Goal: Find specific page/section: Find specific page/section

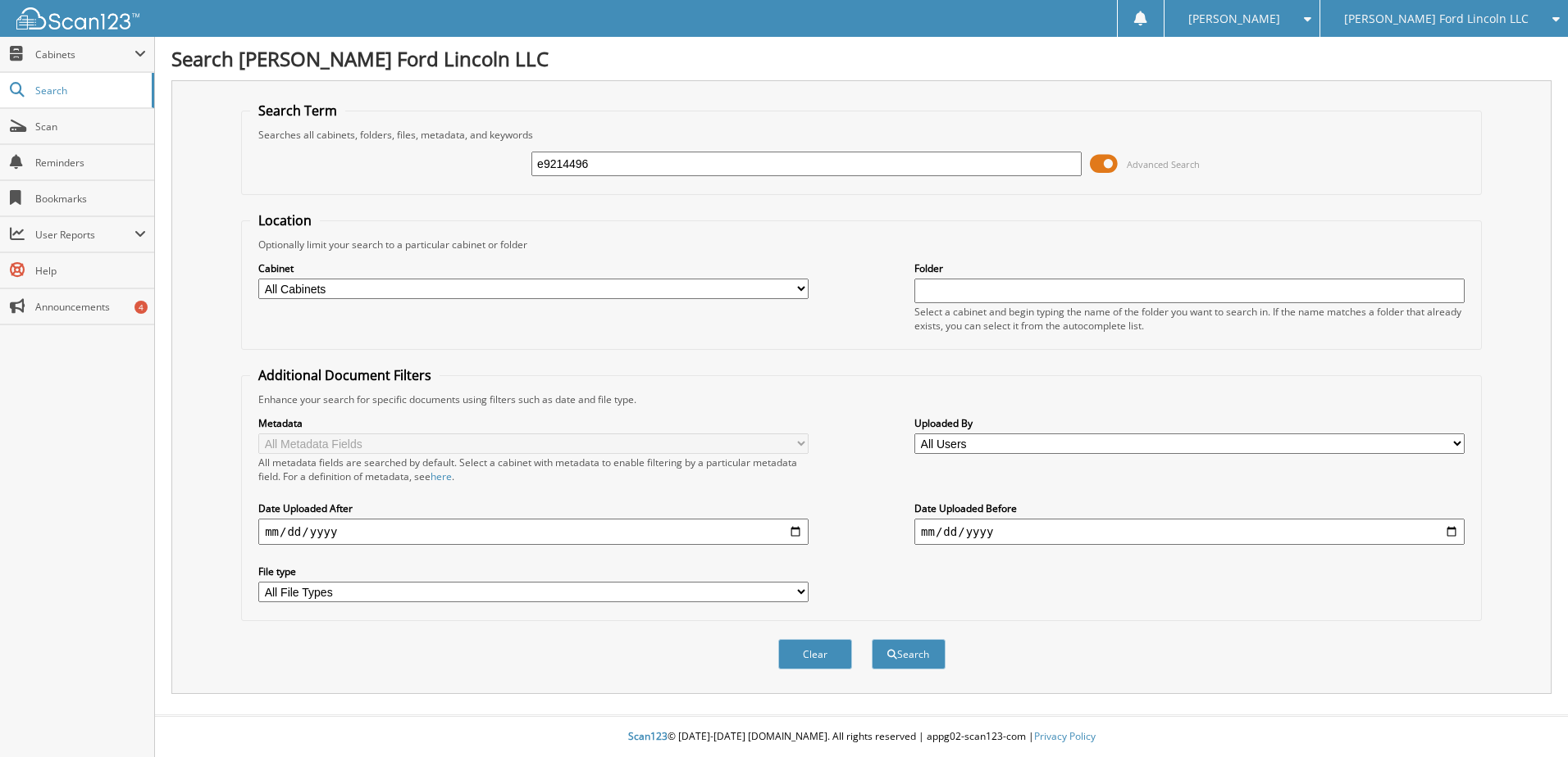
type input "e9214496"
click at [872, 639] on button "Search" at bounding box center [909, 654] width 74 height 30
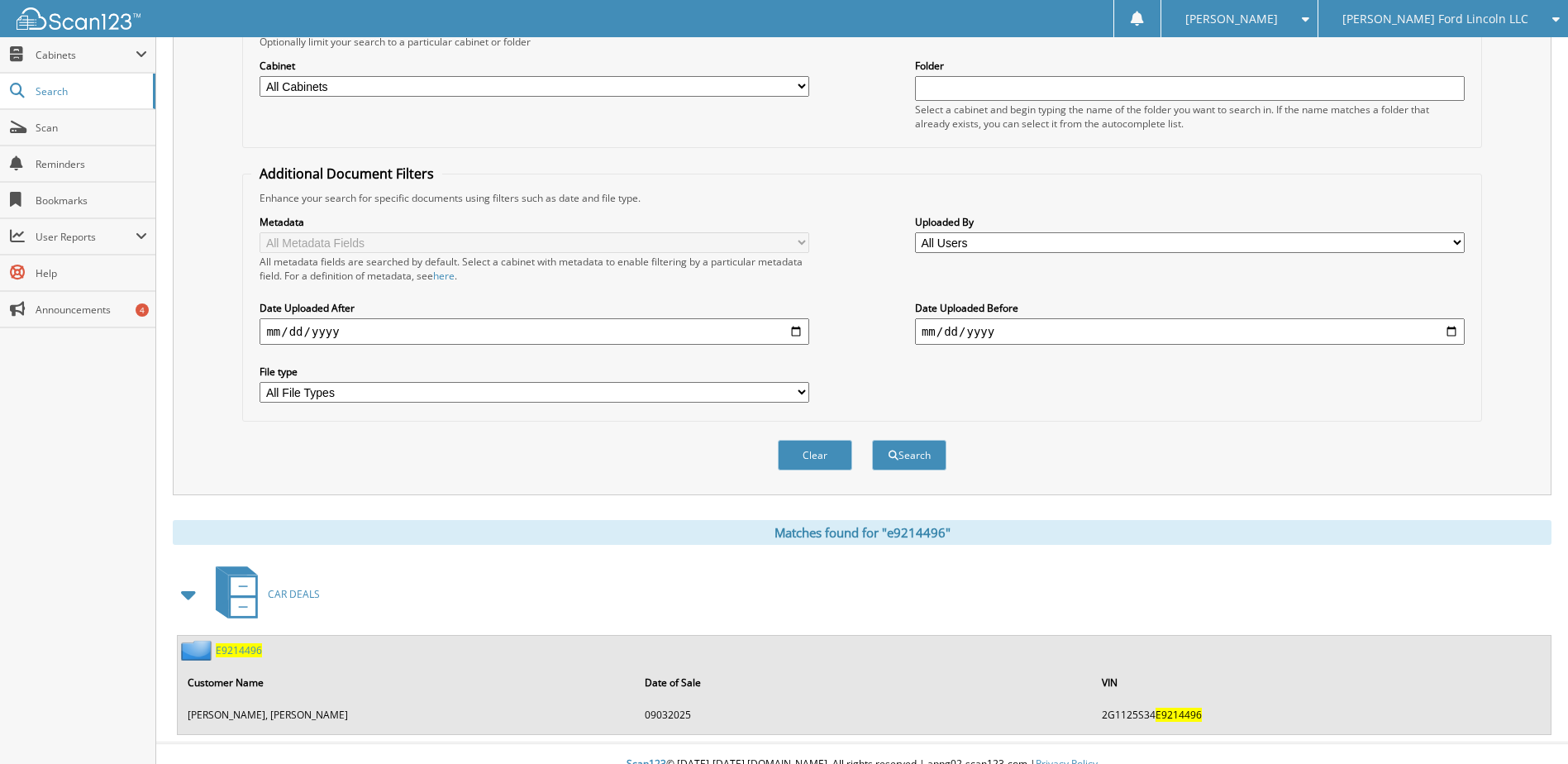
scroll to position [227, 0]
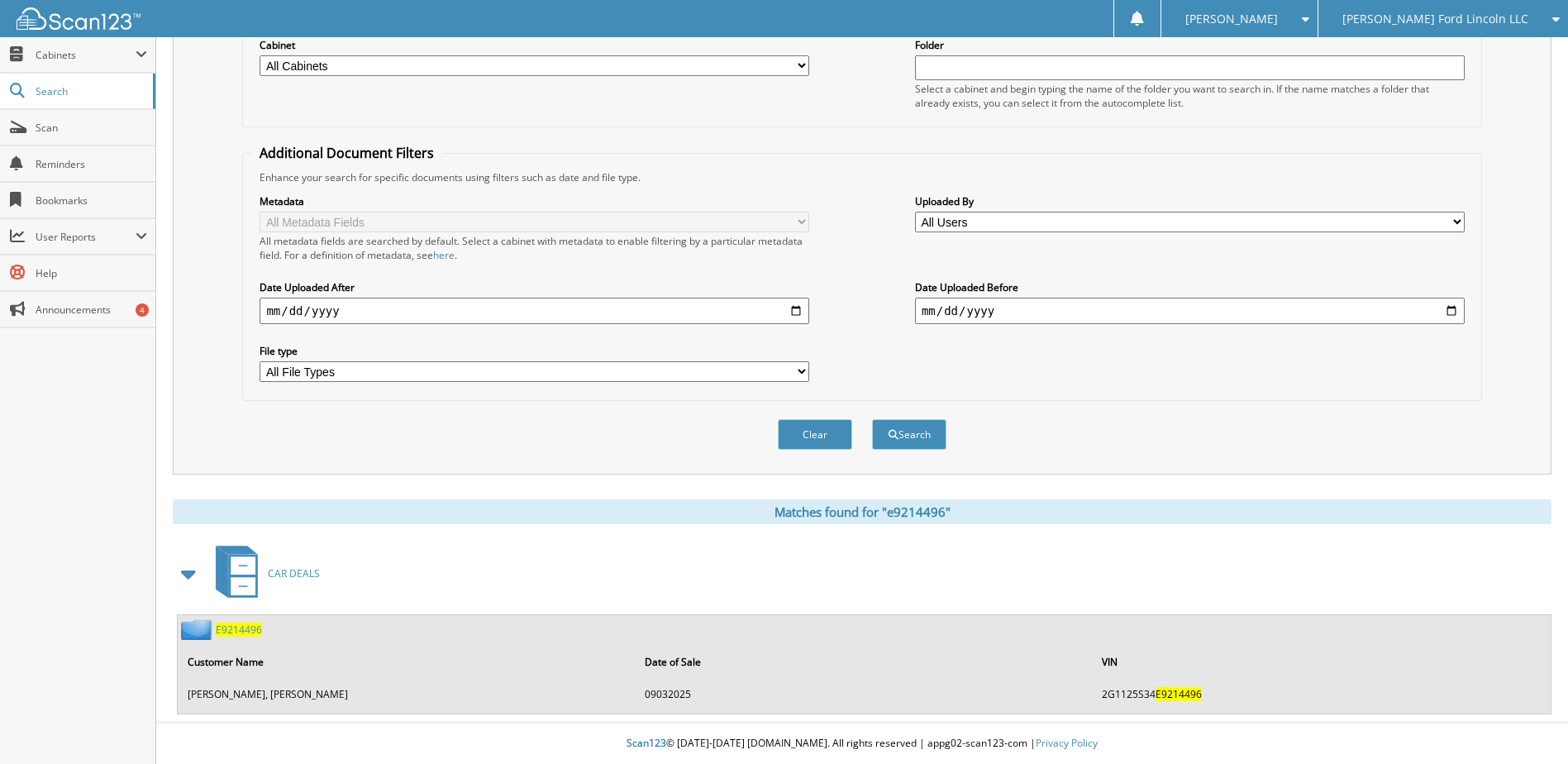
click at [239, 632] on span "E9214496" at bounding box center [238, 630] width 47 height 14
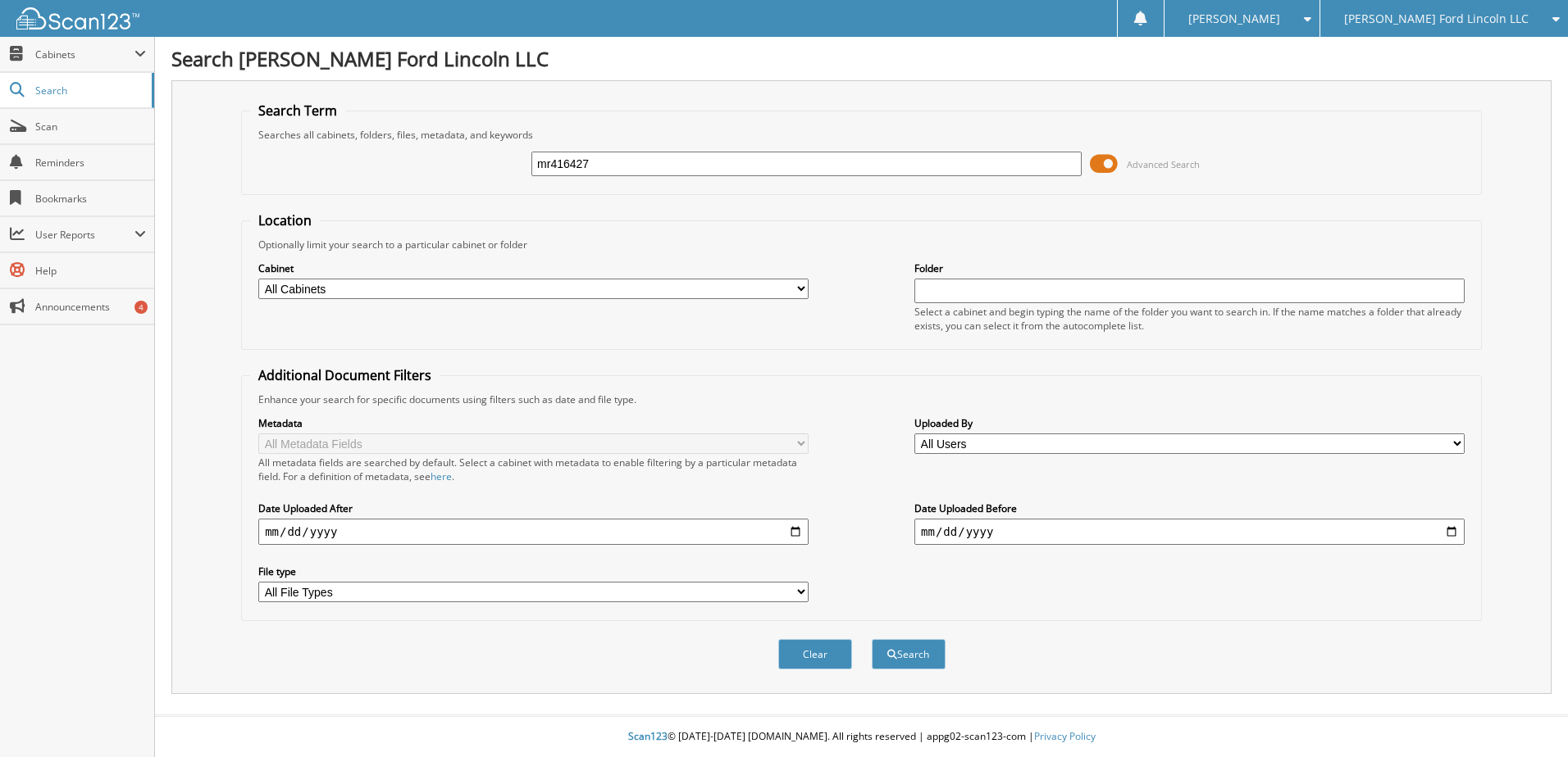
type input "mr416427"
click at [872, 639] on button "Search" at bounding box center [909, 654] width 74 height 30
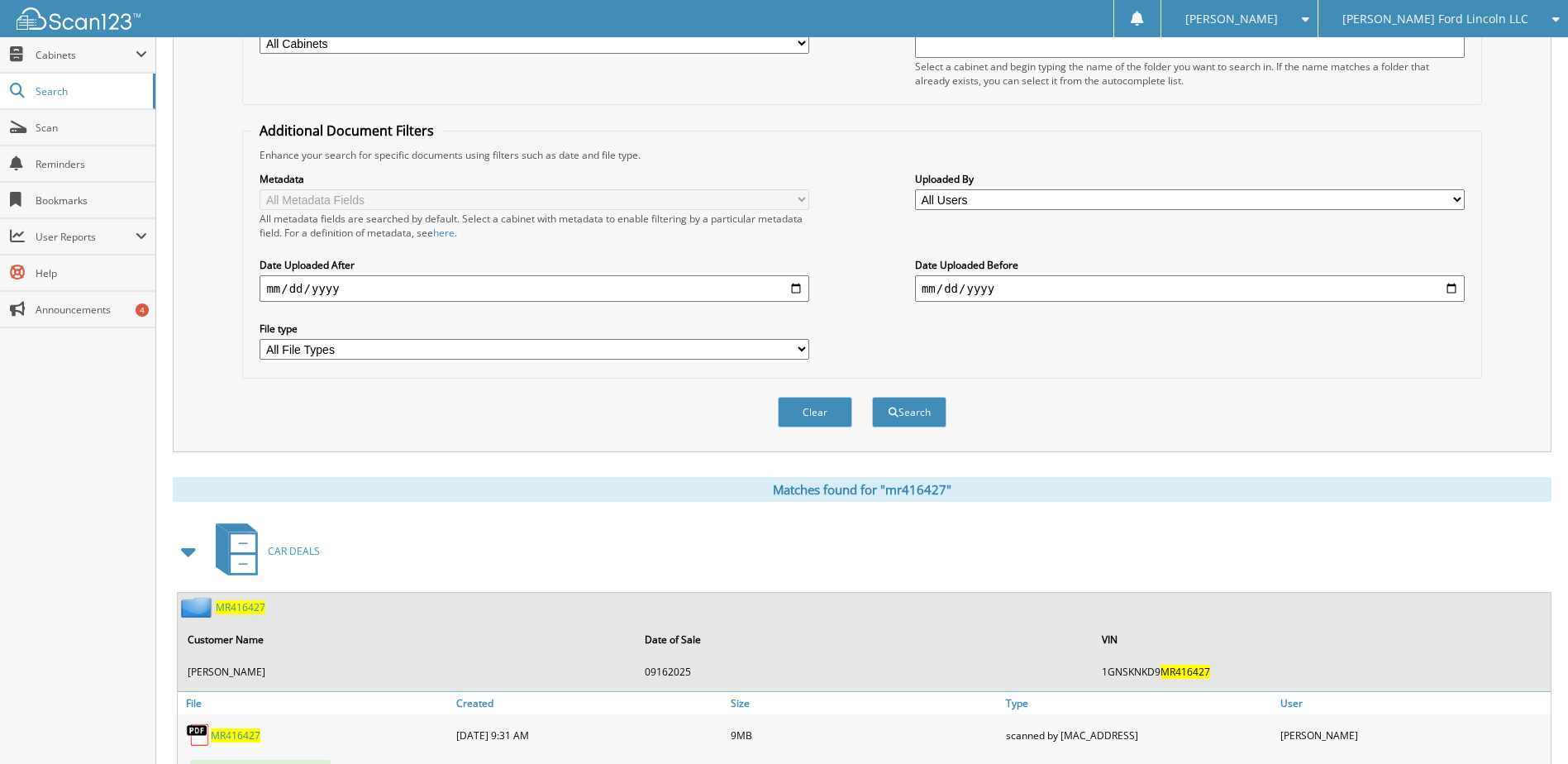
scroll to position [387, 0]
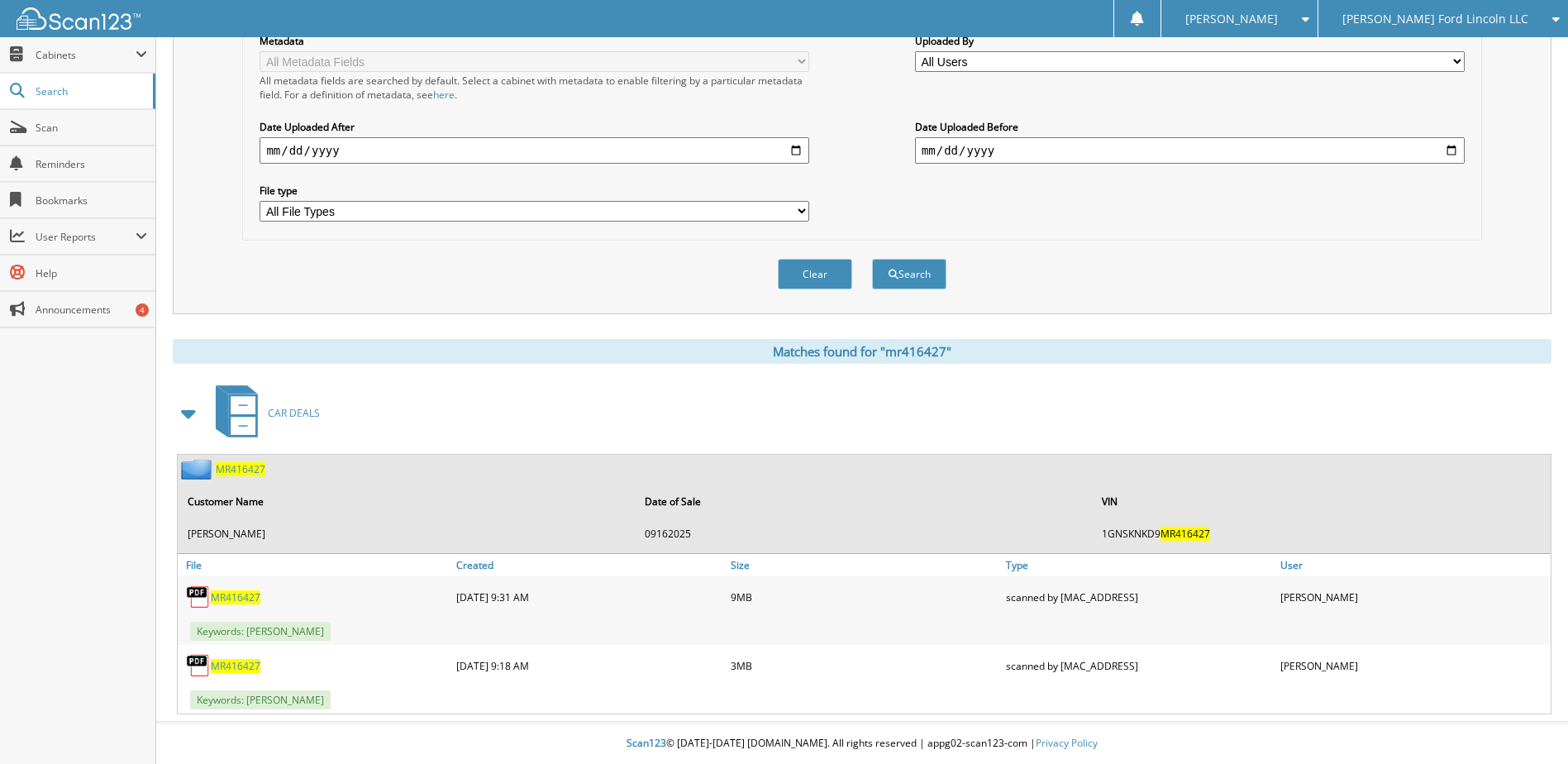
click at [236, 600] on span "MR416427" at bounding box center [235, 598] width 49 height 14
click at [232, 669] on span "MR416427" at bounding box center [235, 666] width 49 height 14
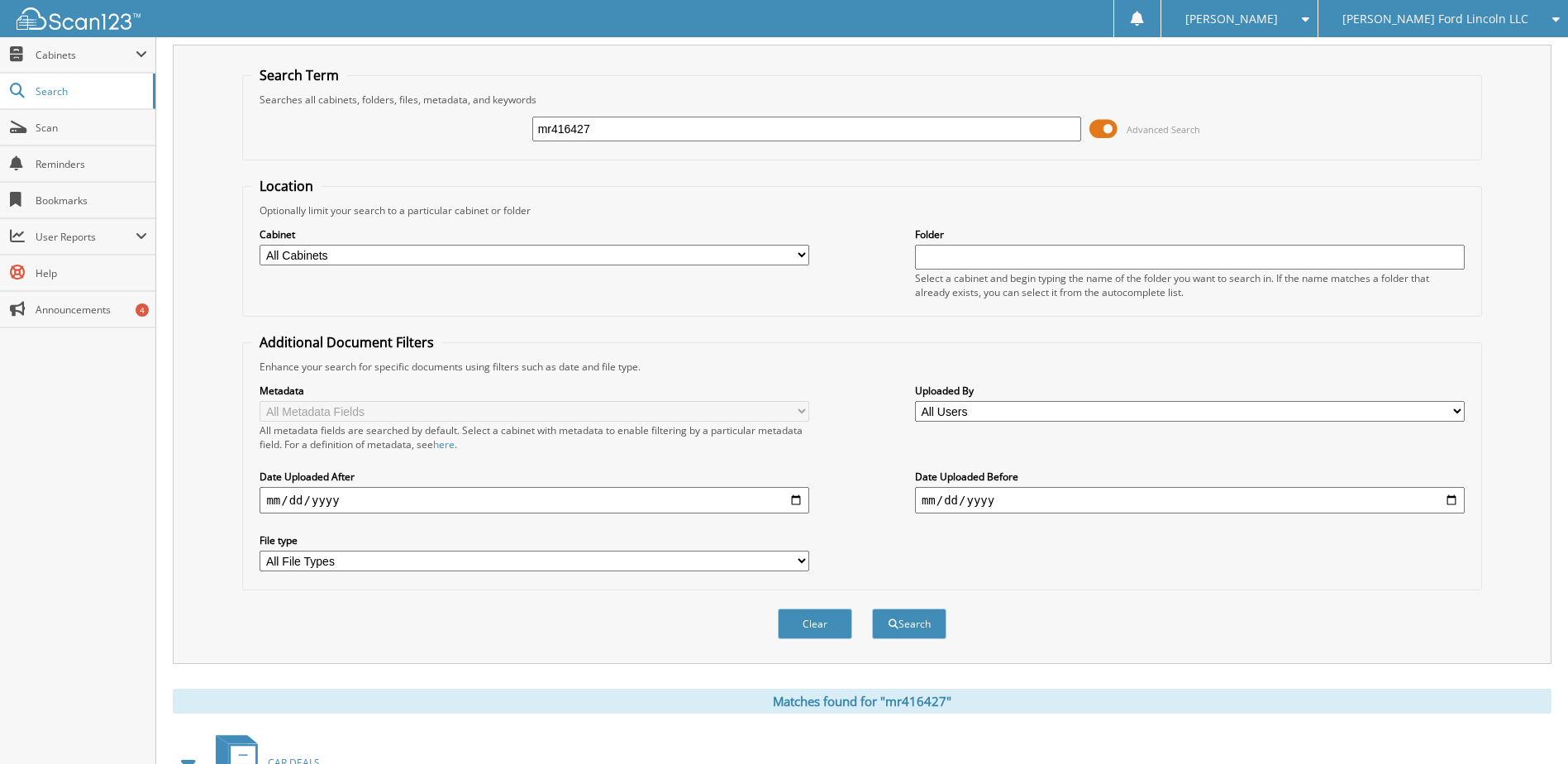
scroll to position [0, 0]
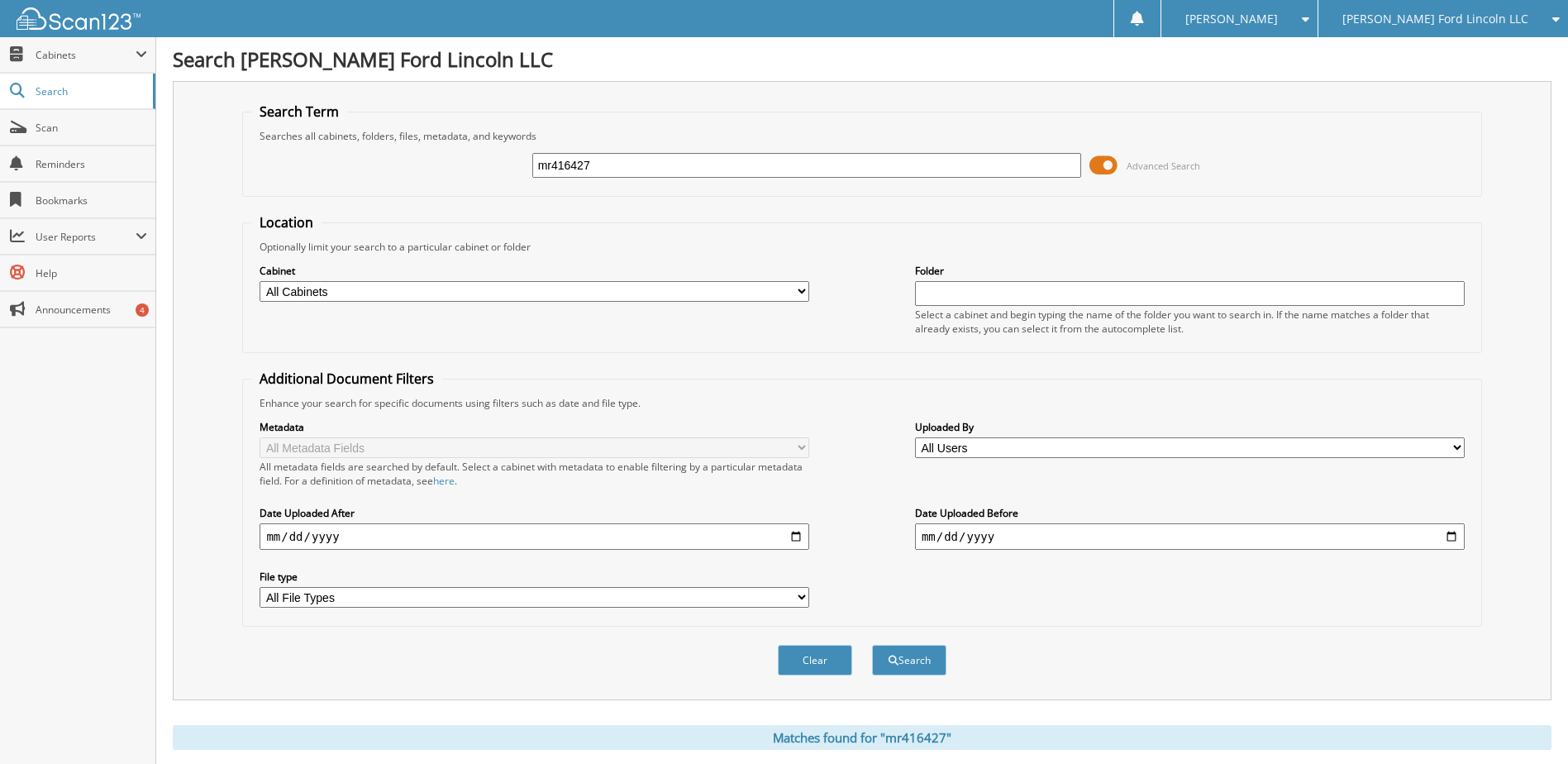
click at [591, 168] on input "mr416427" at bounding box center [807, 165] width 550 height 25
type input "jg165314"
click at [872, 645] on button "Search" at bounding box center [910, 660] width 75 height 31
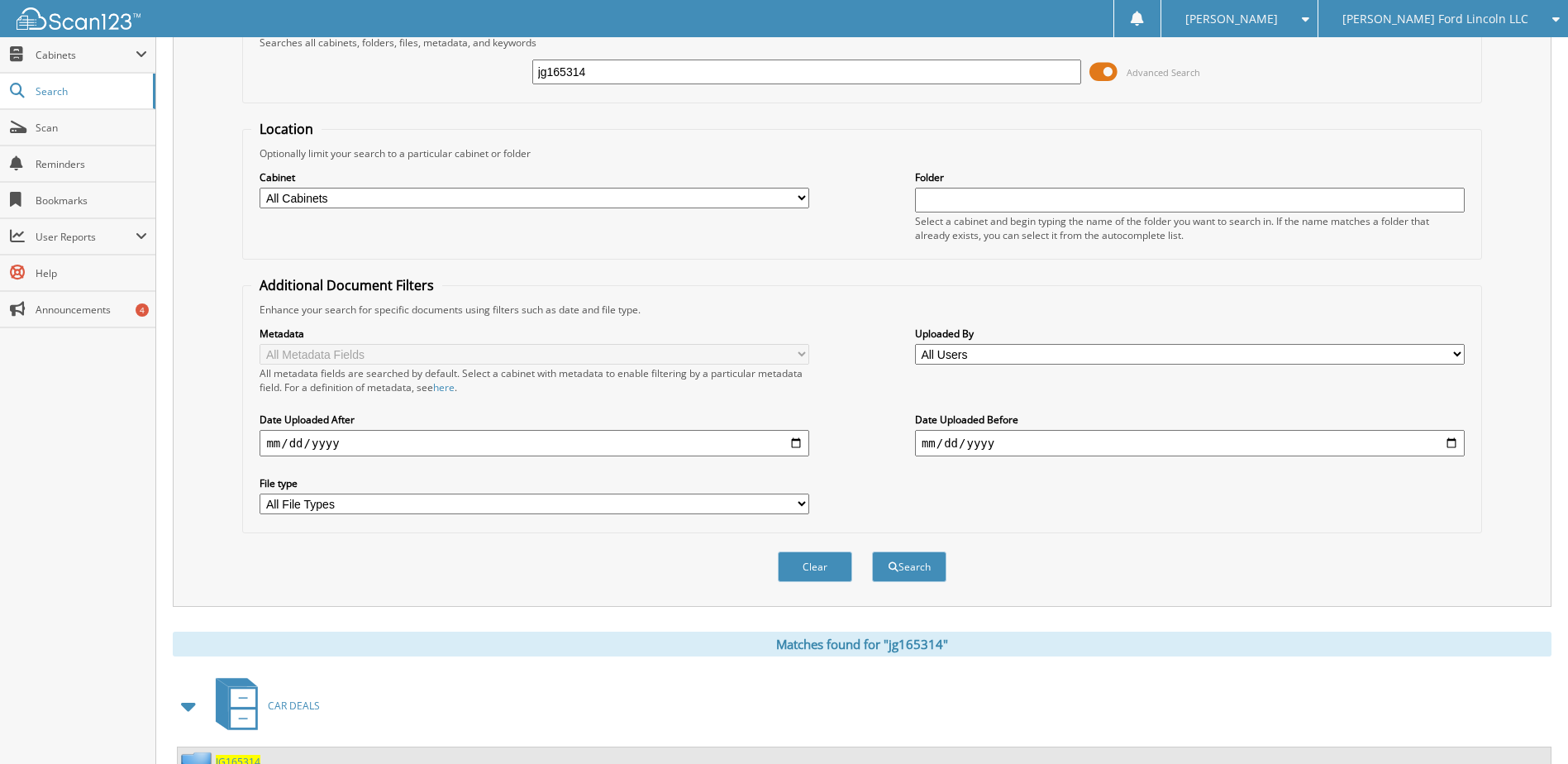
scroll to position [227, 0]
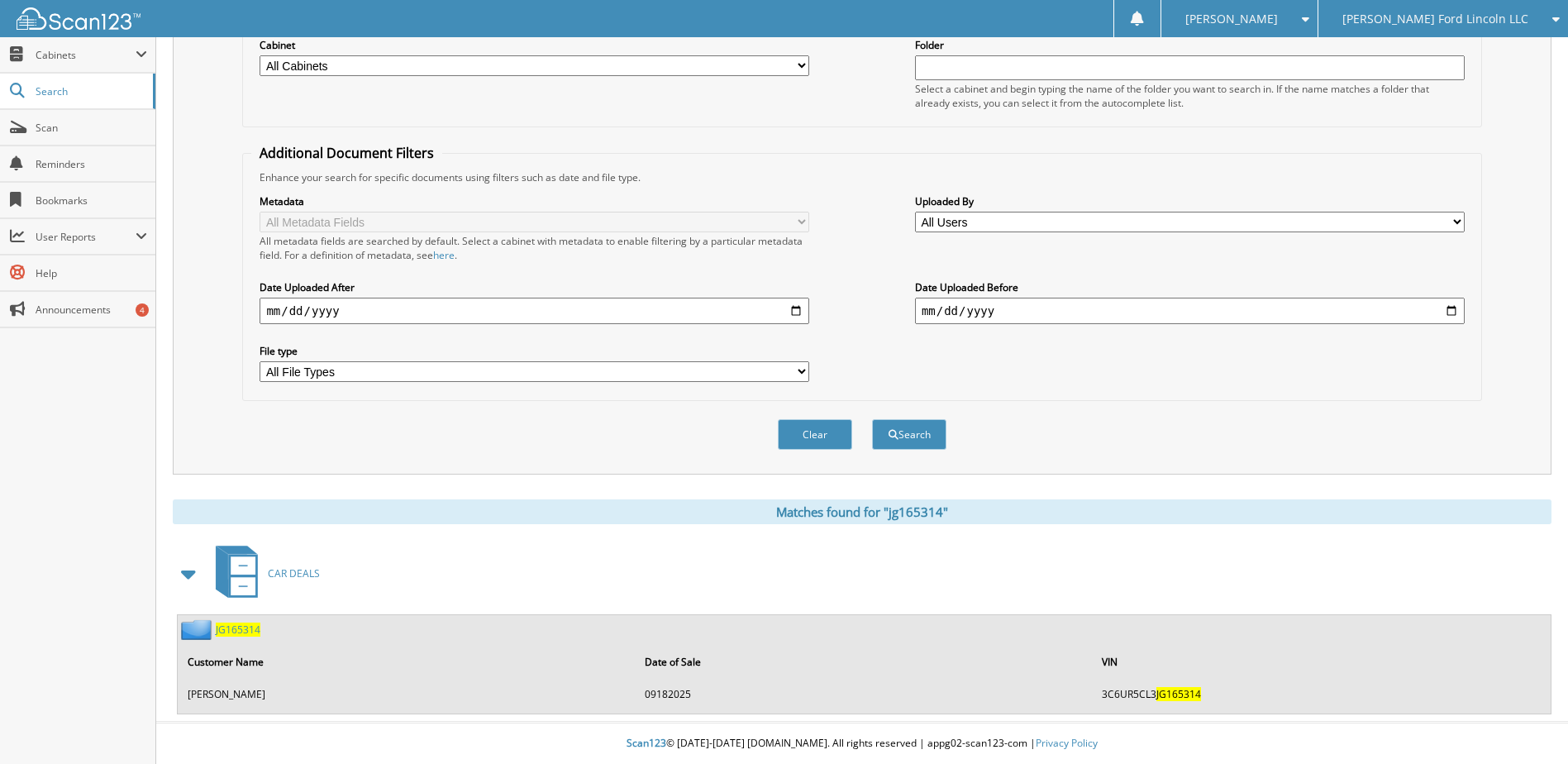
click at [234, 630] on span "JG165314" at bounding box center [238, 630] width 45 height 14
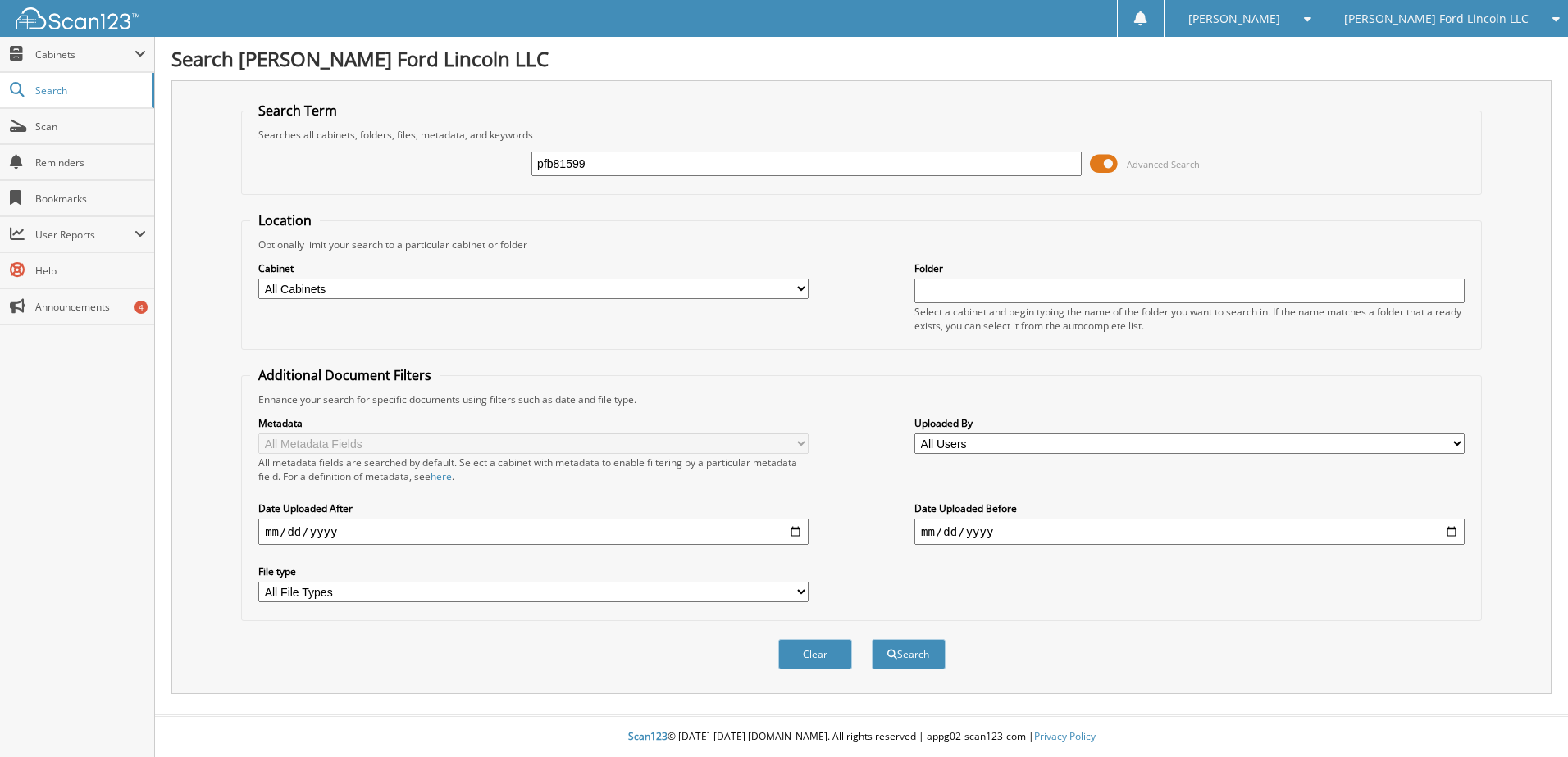
type input "pfb81599"
click at [872, 639] on button "Search" at bounding box center [909, 654] width 74 height 30
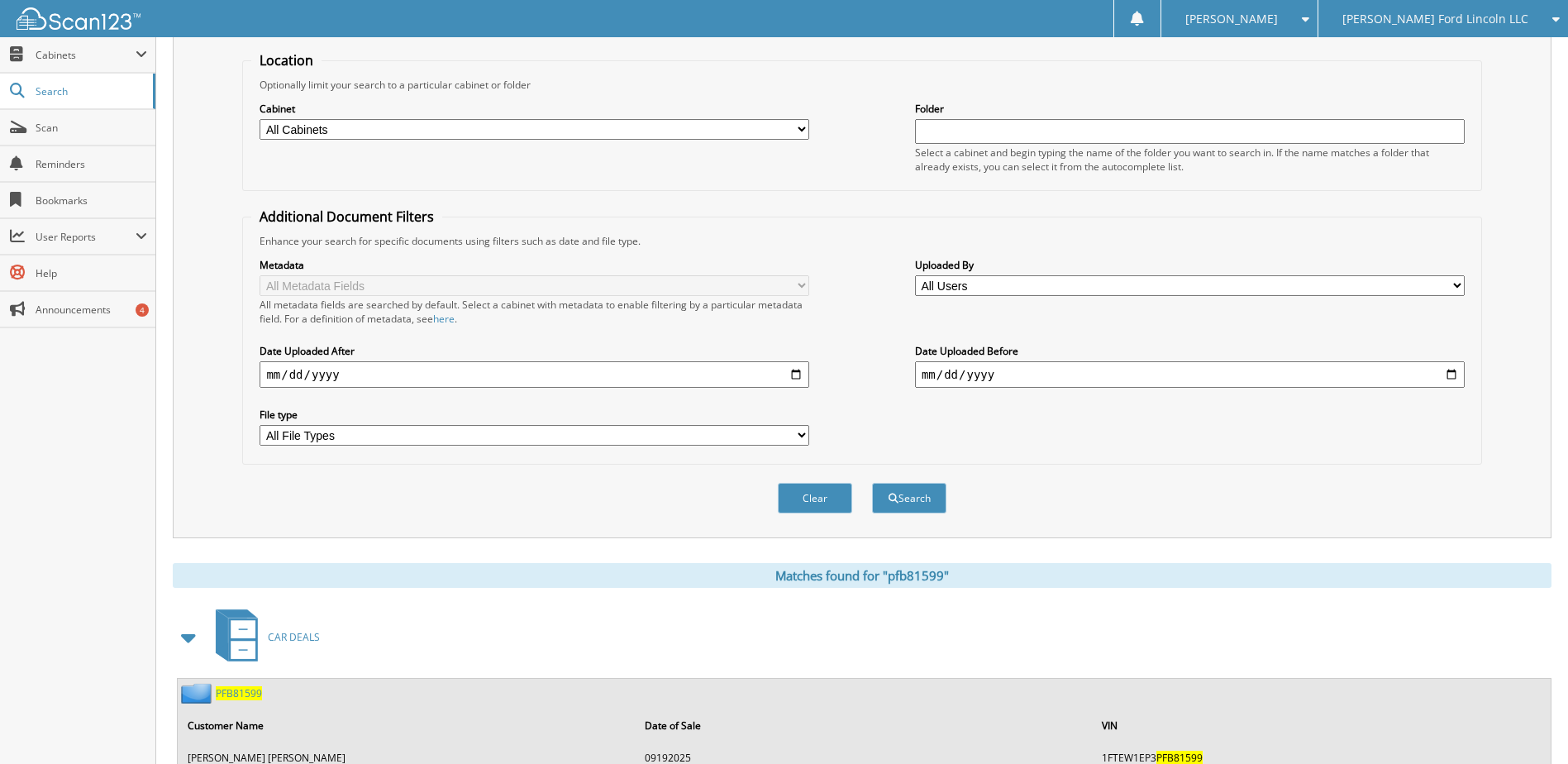
scroll to position [291, 0]
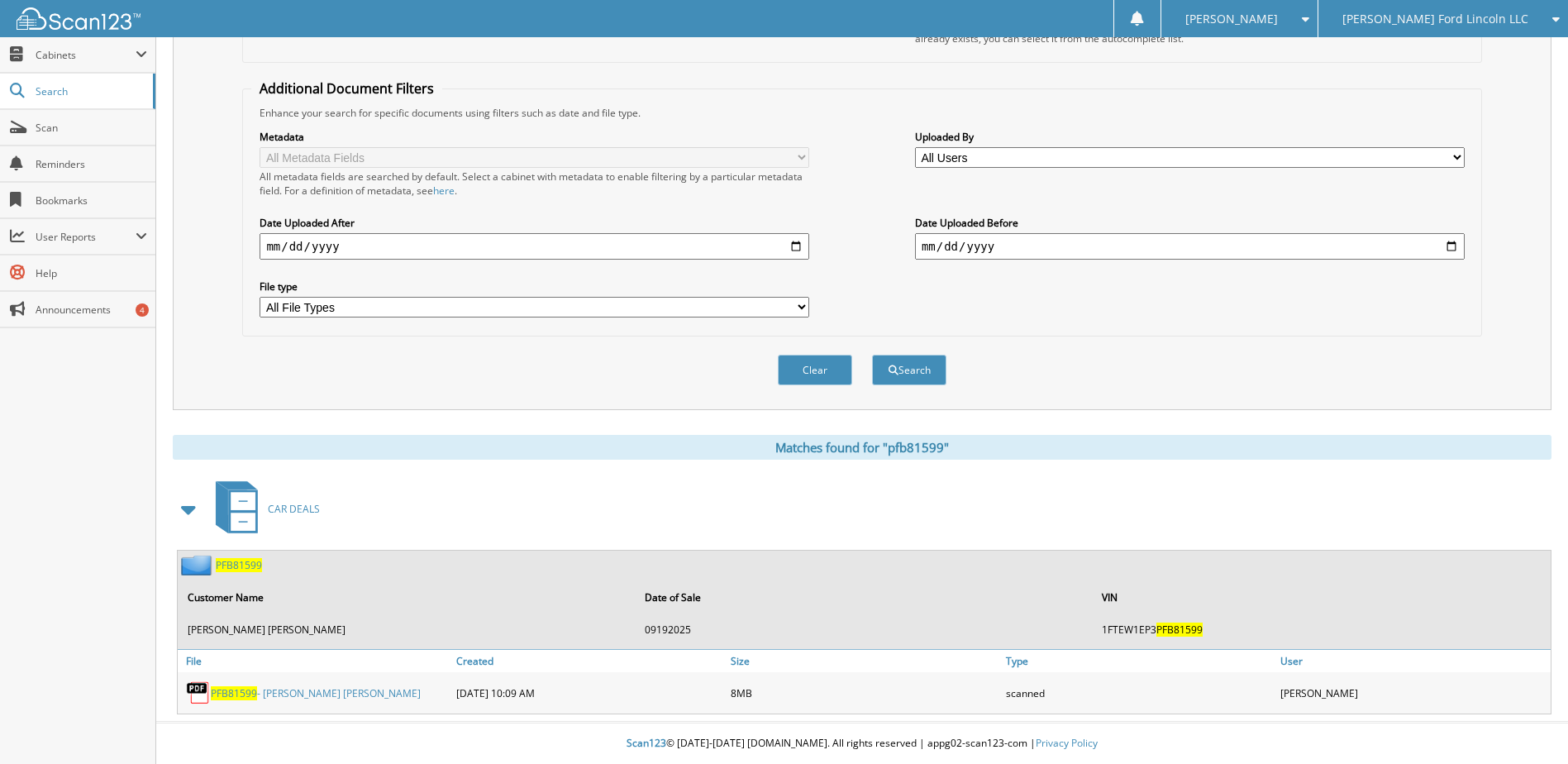
click at [233, 689] on span "PFB81599" at bounding box center [233, 694] width 47 height 14
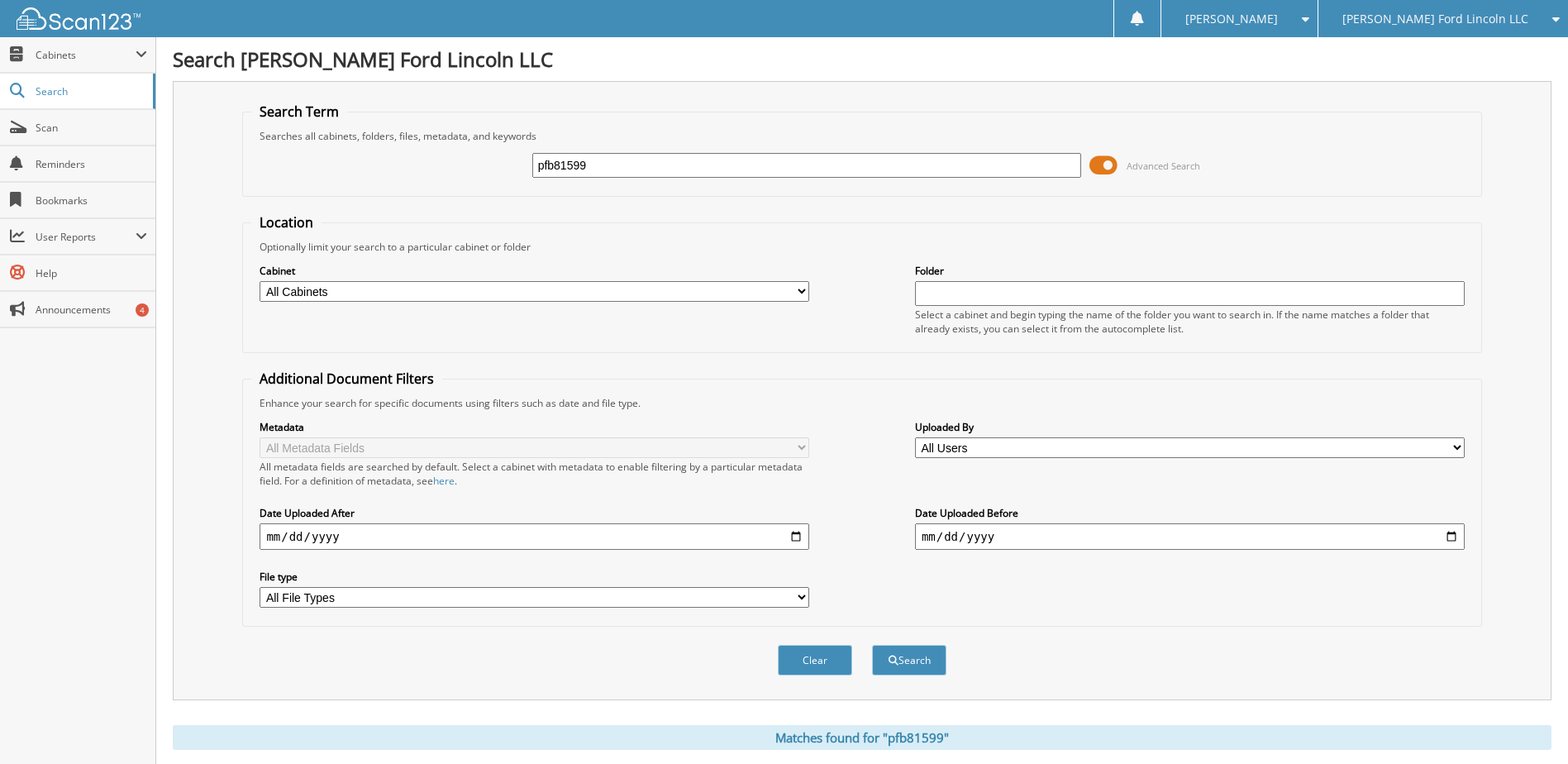
click at [590, 167] on input "pfb81599" at bounding box center [807, 165] width 550 height 25
type input "s"
type input "rga//"
click at [872, 645] on button "Search" at bounding box center [910, 660] width 75 height 31
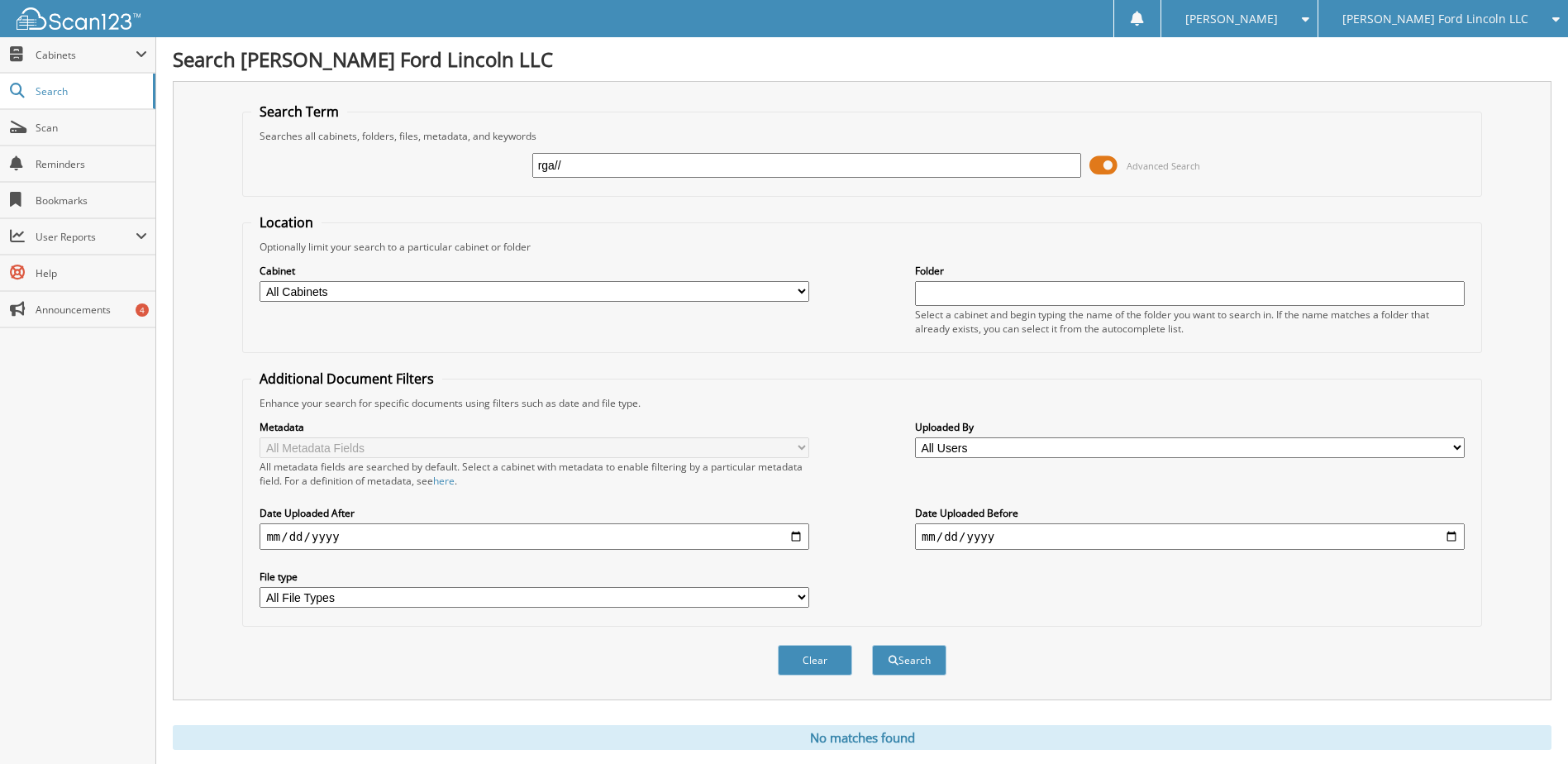
click at [590, 167] on input "rga//" at bounding box center [807, 165] width 550 height 25
type input "rga78185"
click at [872, 645] on button "Search" at bounding box center [910, 660] width 75 height 31
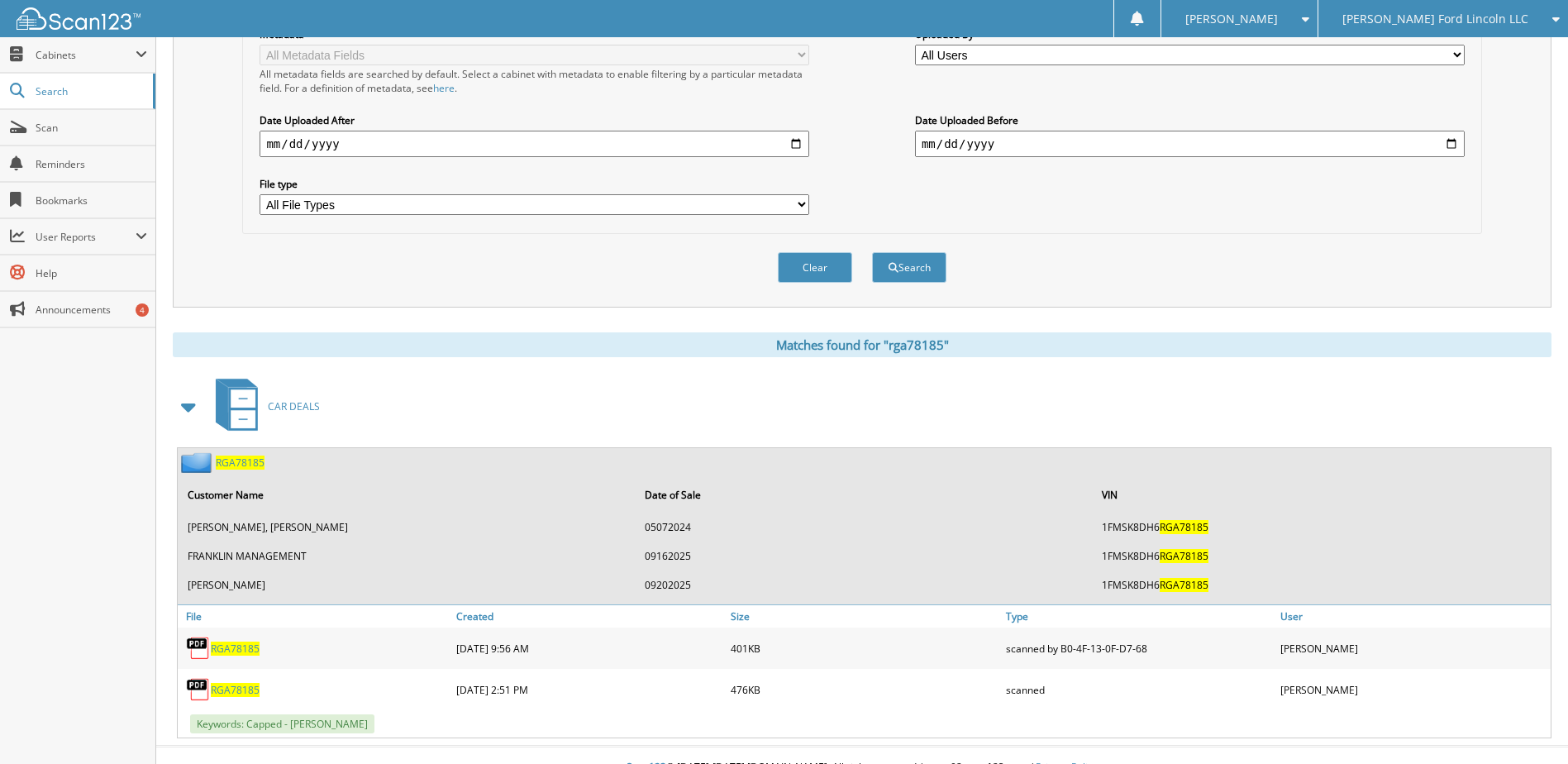
scroll to position [418, 0]
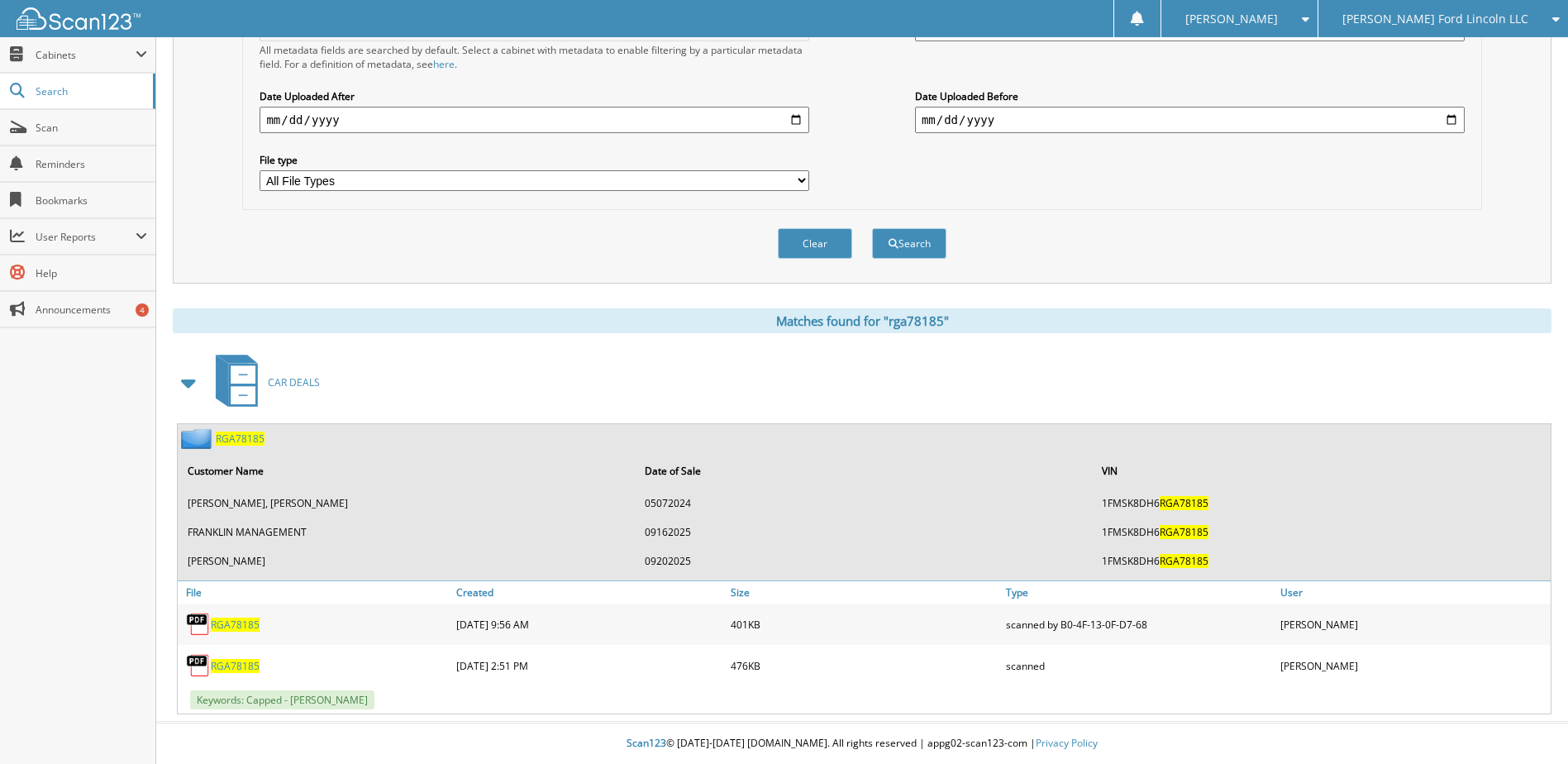
click at [243, 441] on span "RGA78185" at bounding box center [239, 439] width 48 height 14
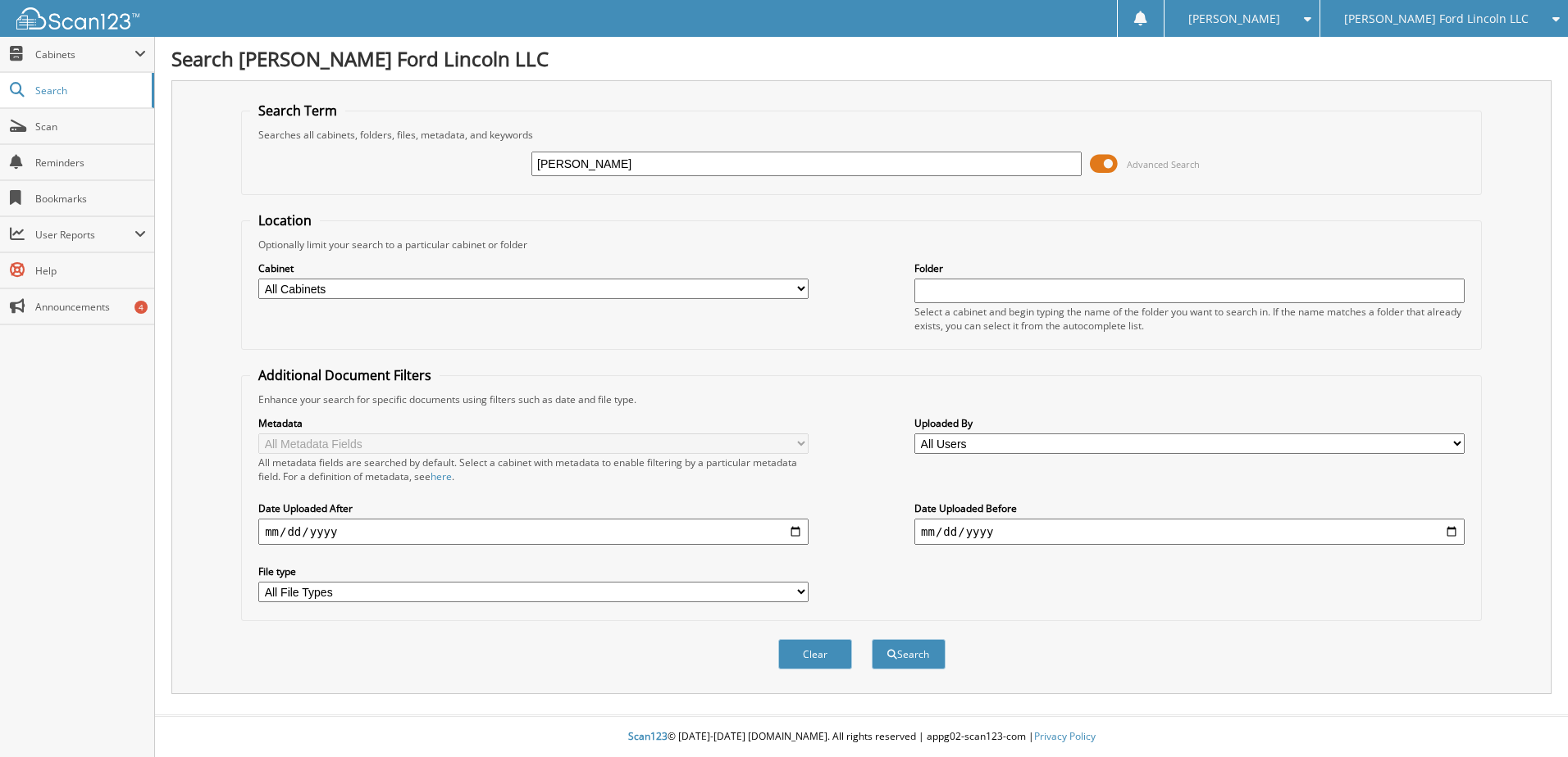
type input "sulfridge, robert"
click at [872, 639] on button "Search" at bounding box center [909, 654] width 74 height 30
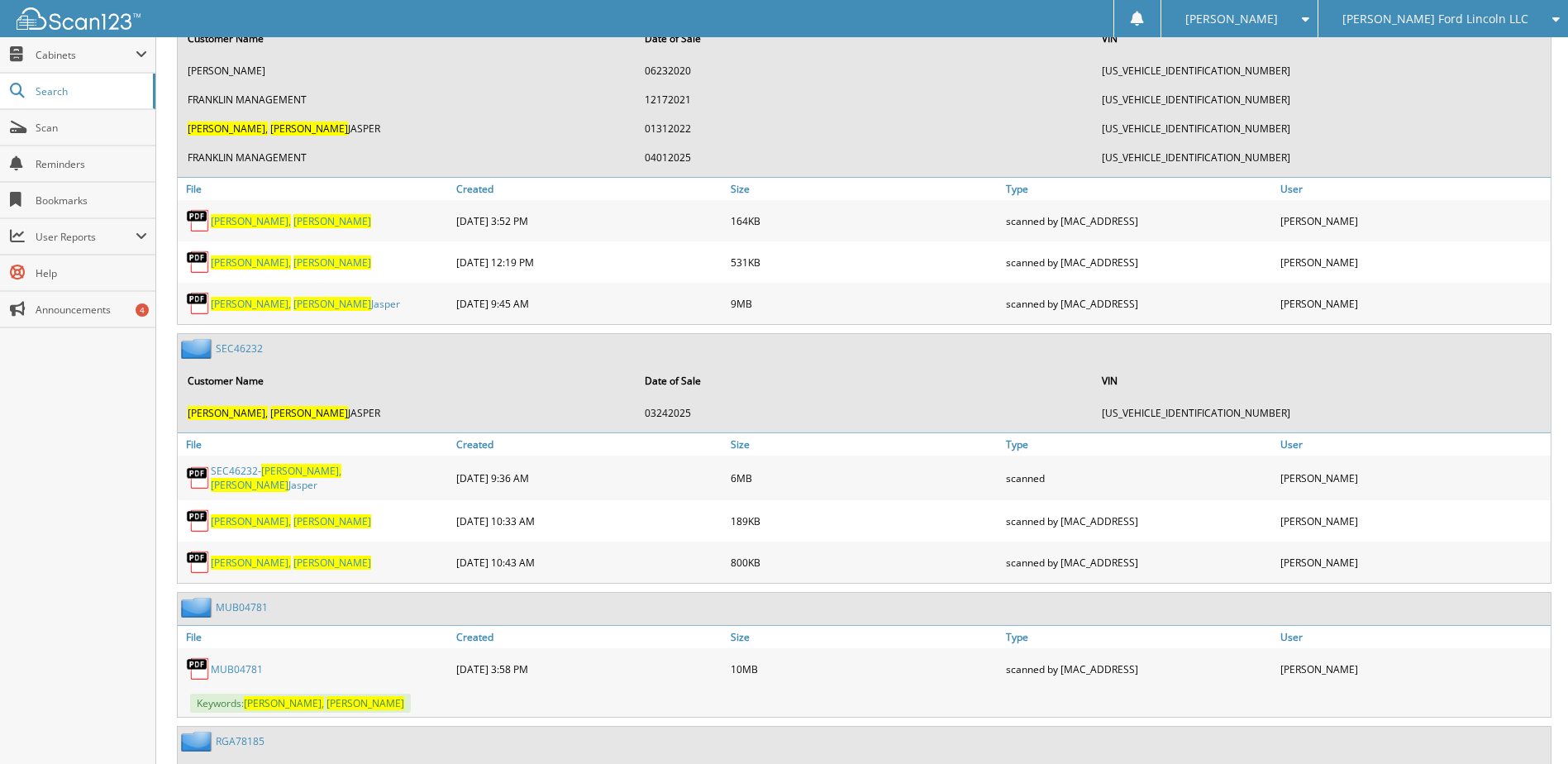
scroll to position [910, 0]
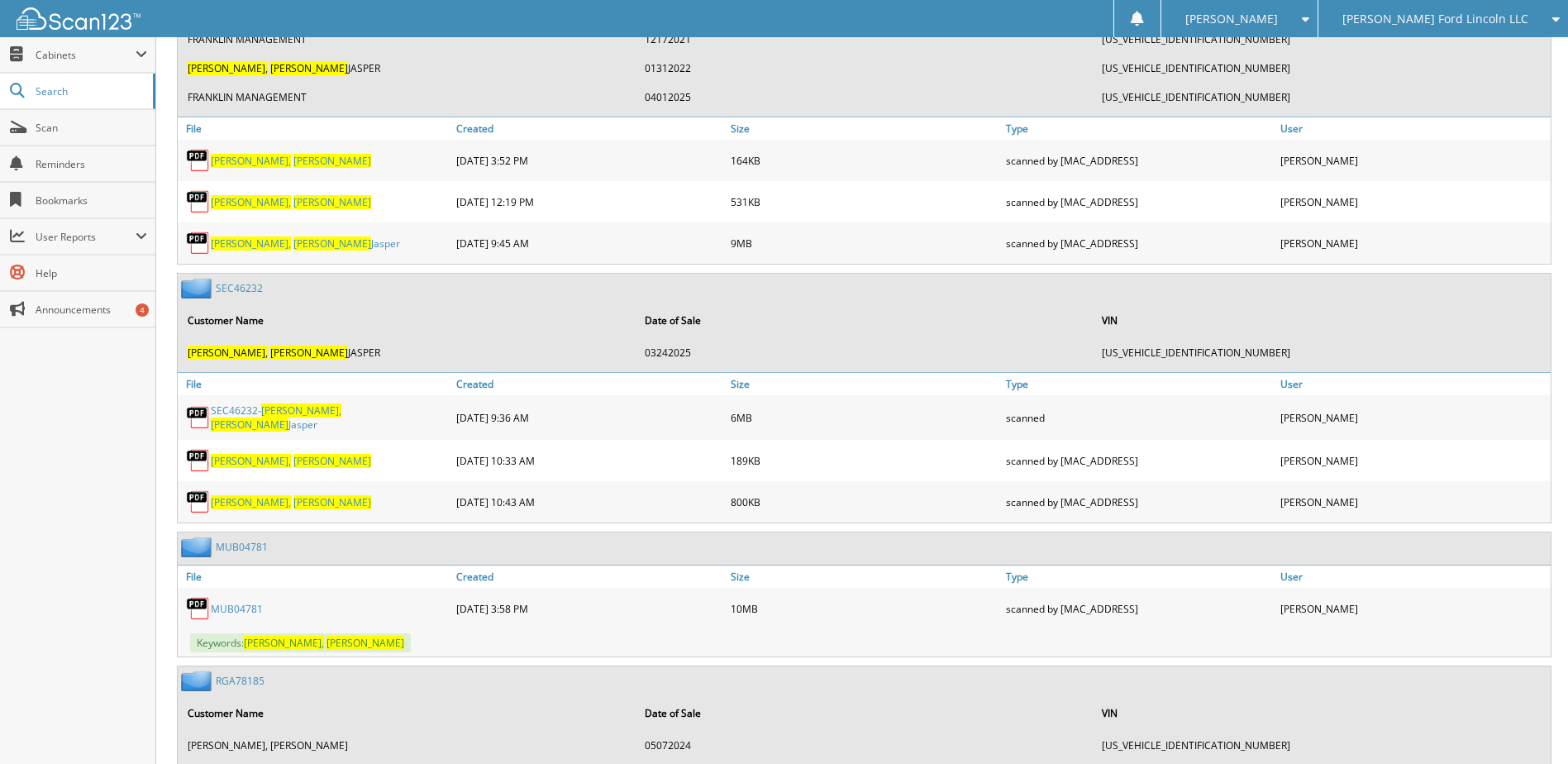
click at [241, 604] on link "MUB04781" at bounding box center [236, 609] width 52 height 14
click at [235, 545] on link "MUB04781" at bounding box center [241, 547] width 52 height 14
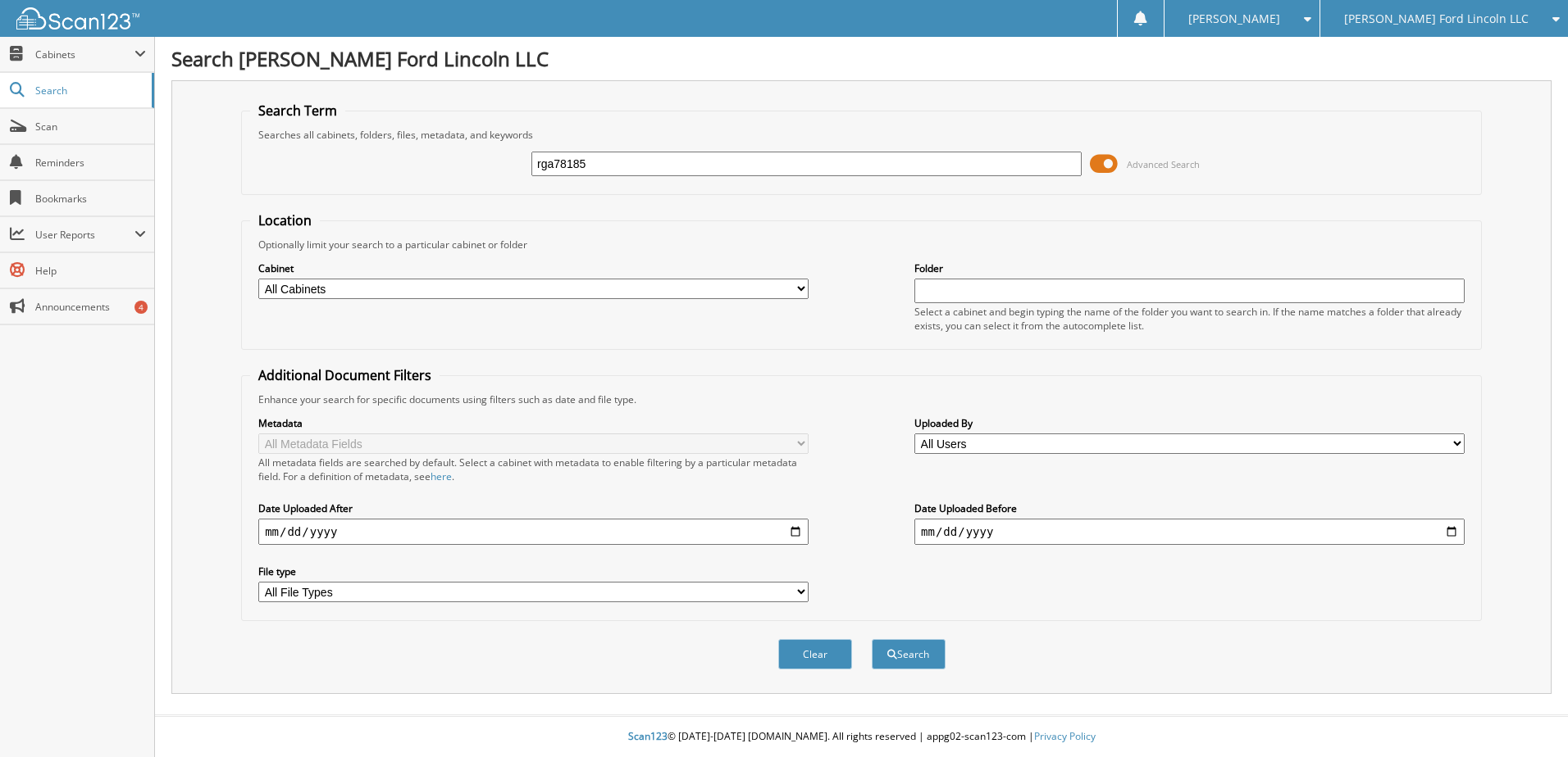
type input "rga78185"
click at [872, 639] on button "Search" at bounding box center [909, 654] width 74 height 30
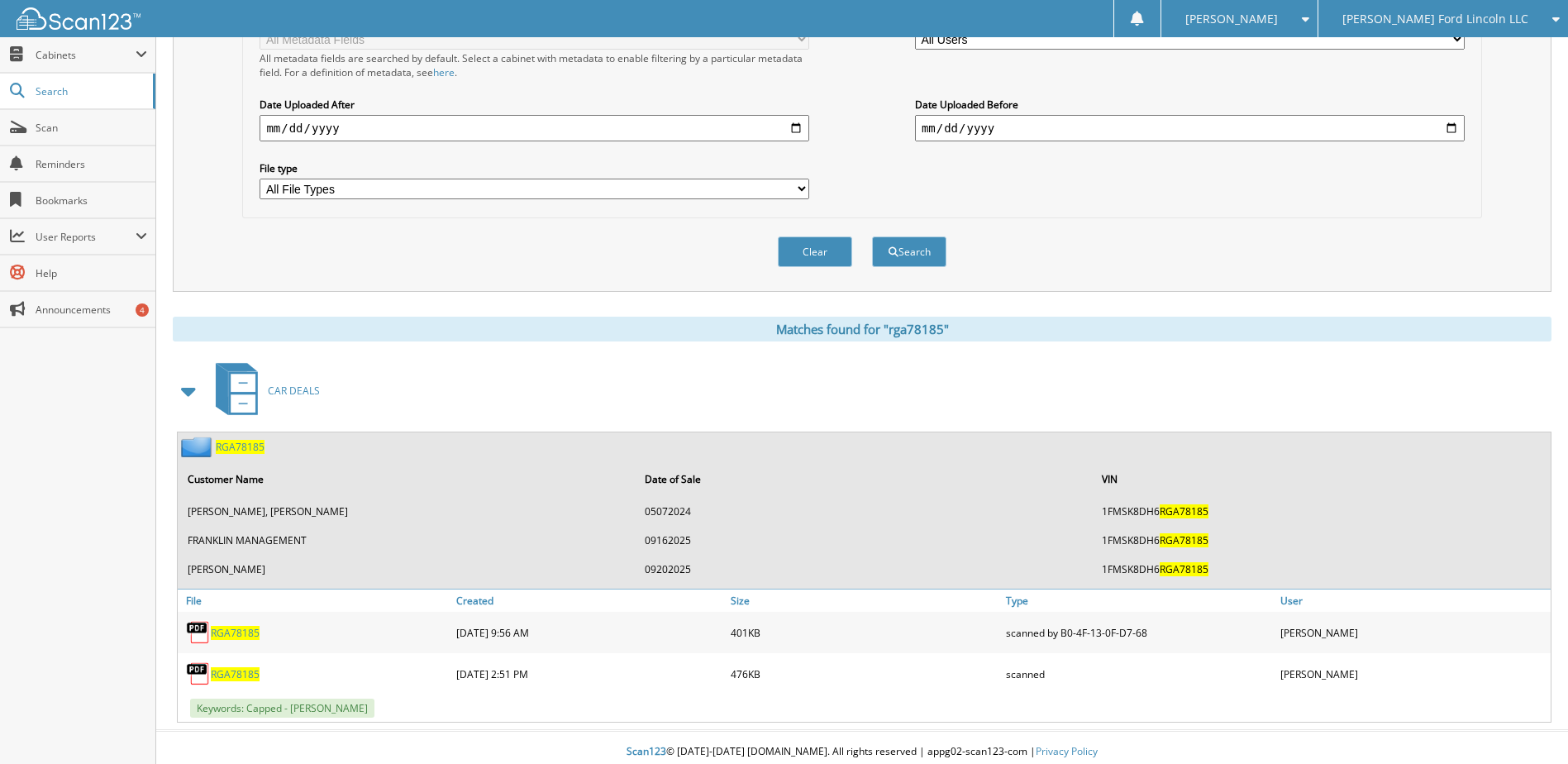
scroll to position [413, 0]
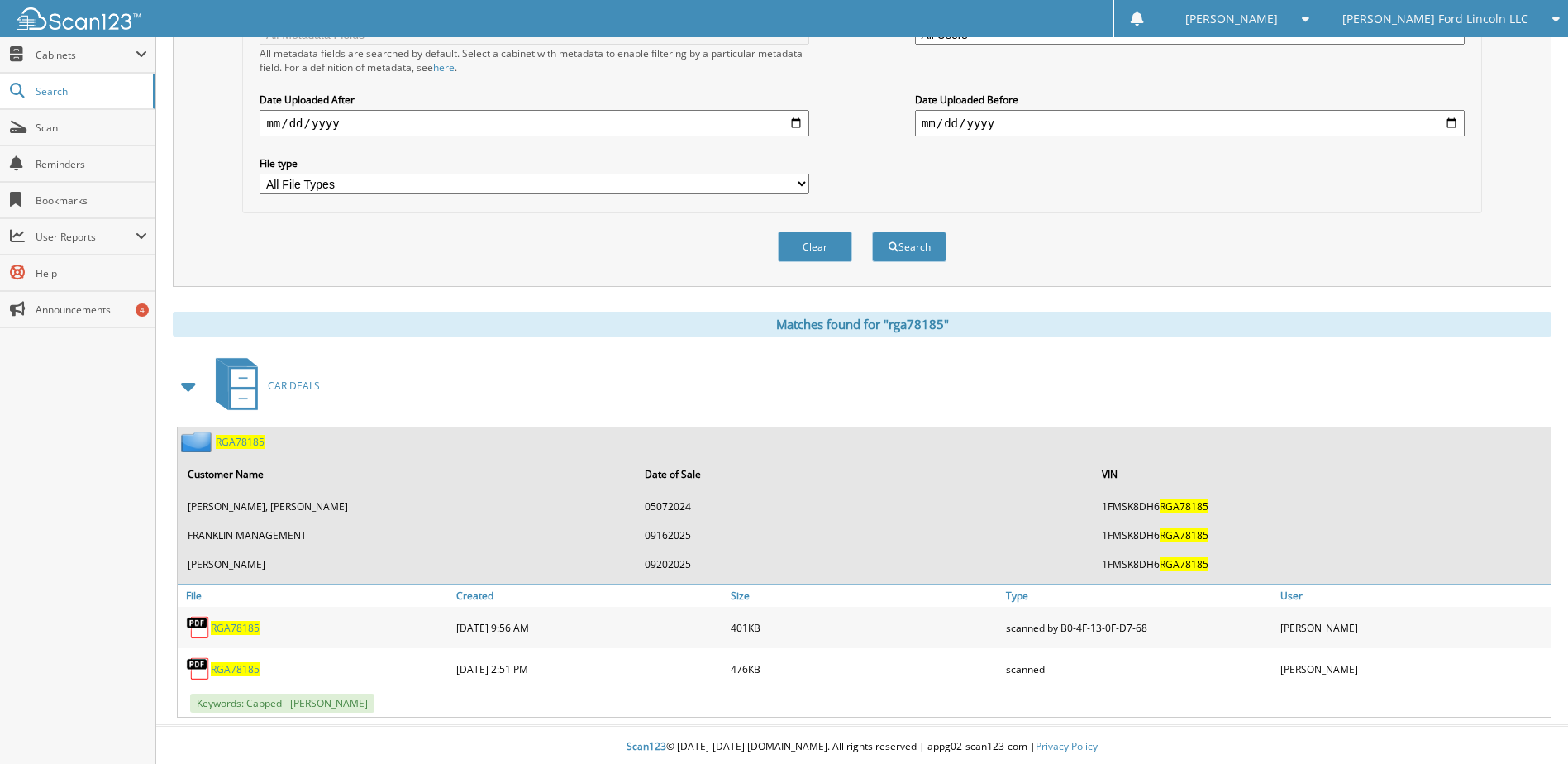
click at [229, 437] on span "RGA78185" at bounding box center [239, 441] width 48 height 14
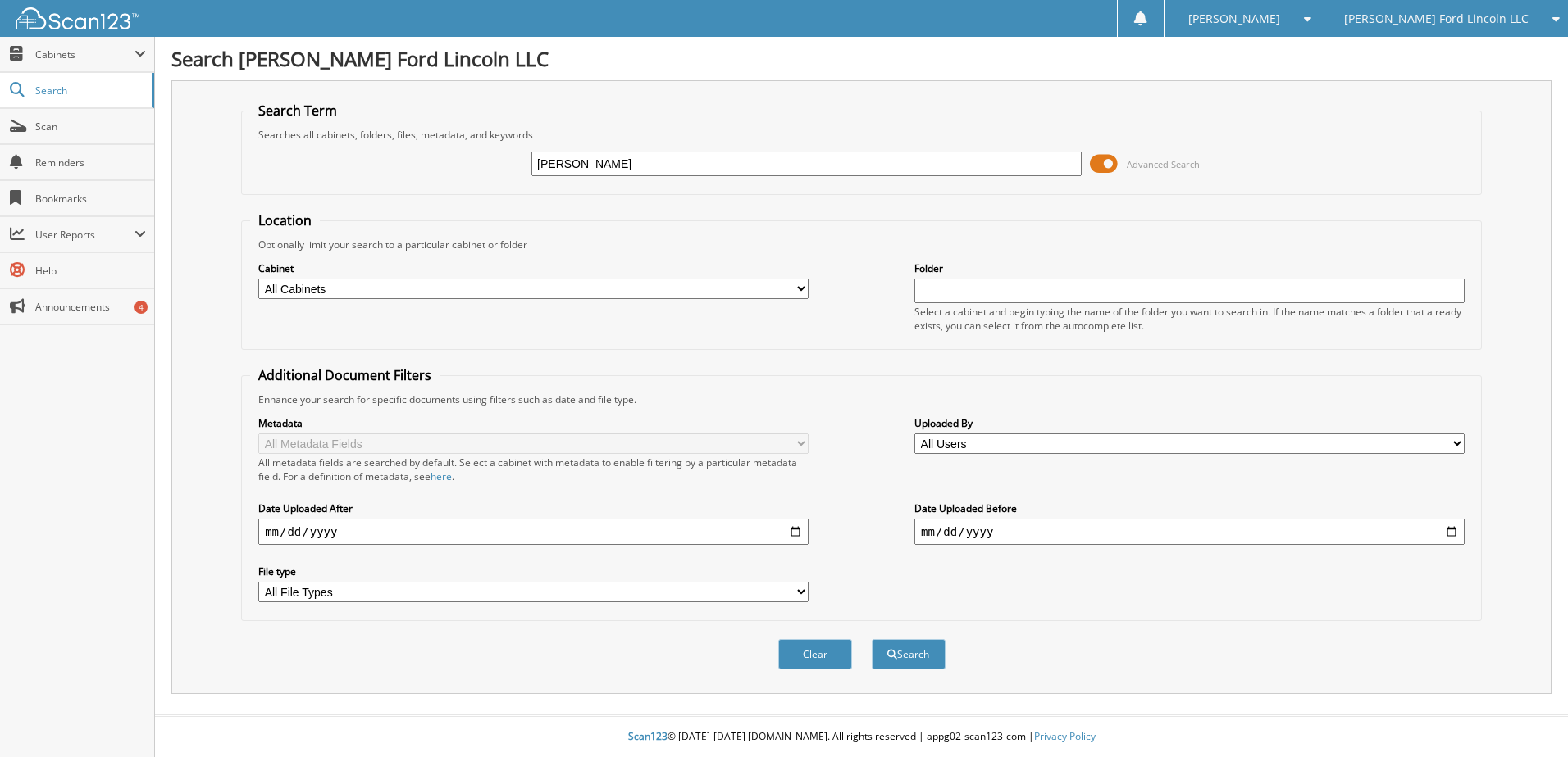
type input "sulfridge, robert"
click at [872, 639] on button "Search" at bounding box center [909, 654] width 74 height 30
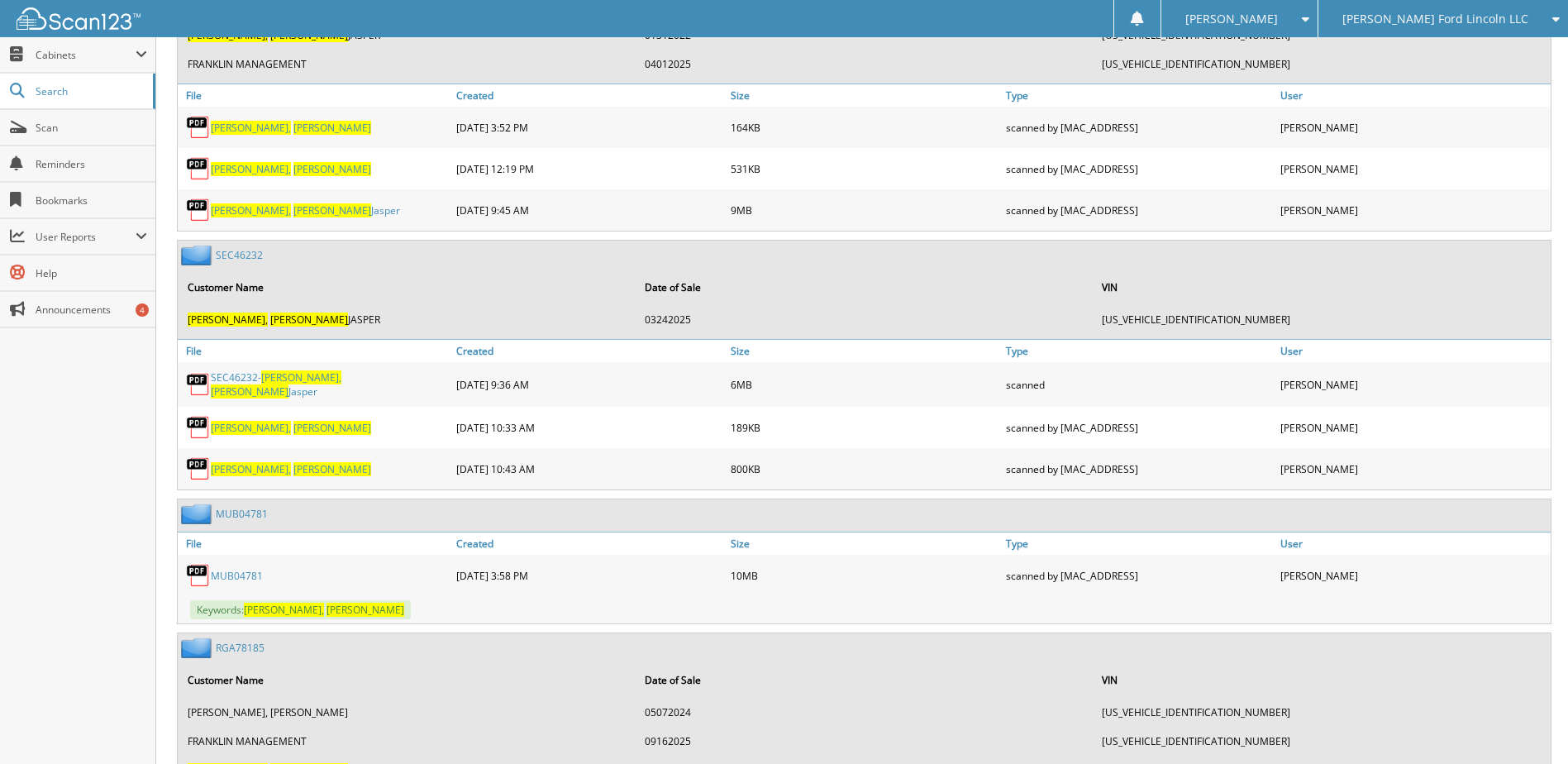
scroll to position [992, 0]
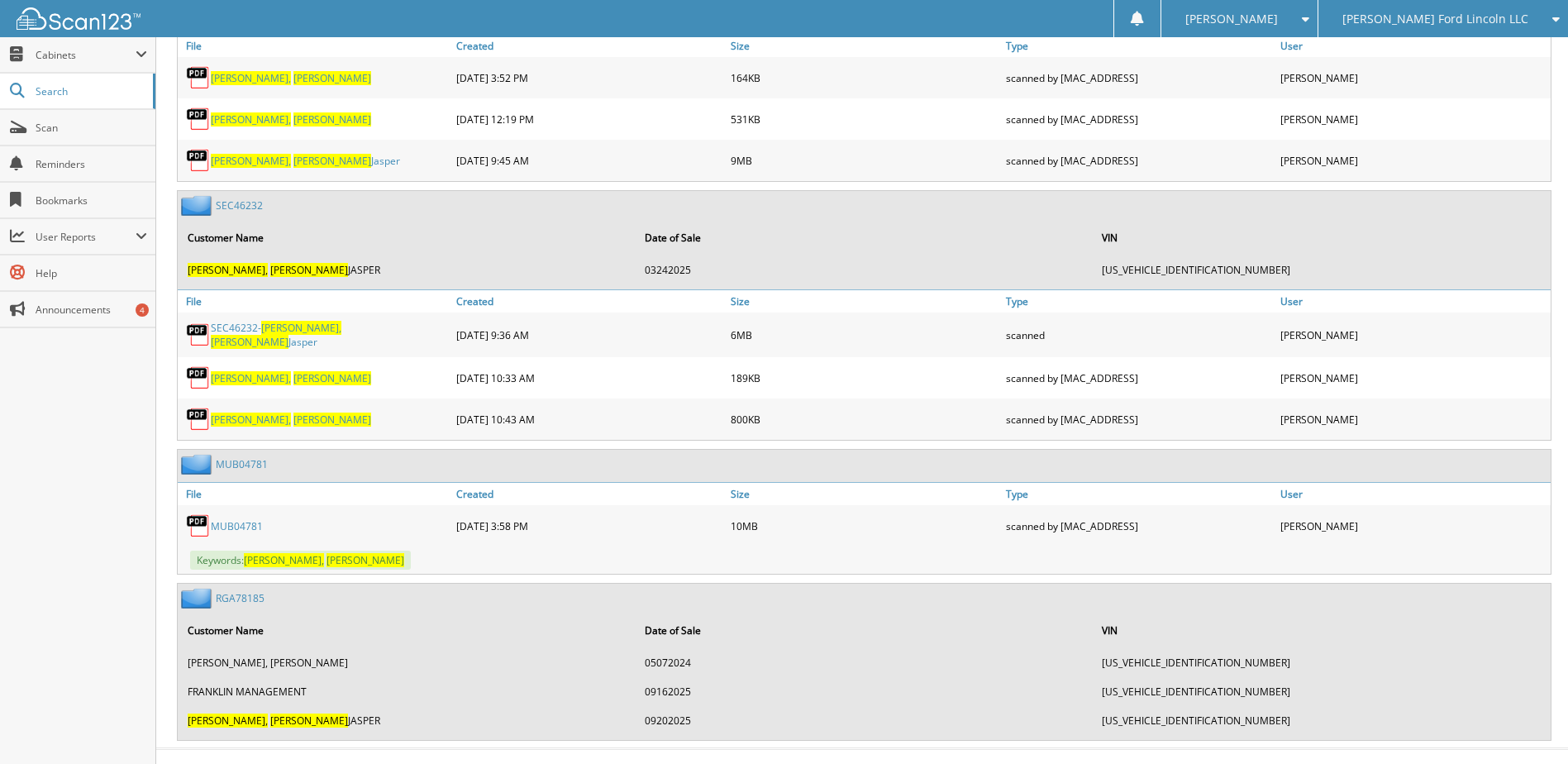
click at [234, 460] on link "MUB04781" at bounding box center [241, 464] width 52 height 14
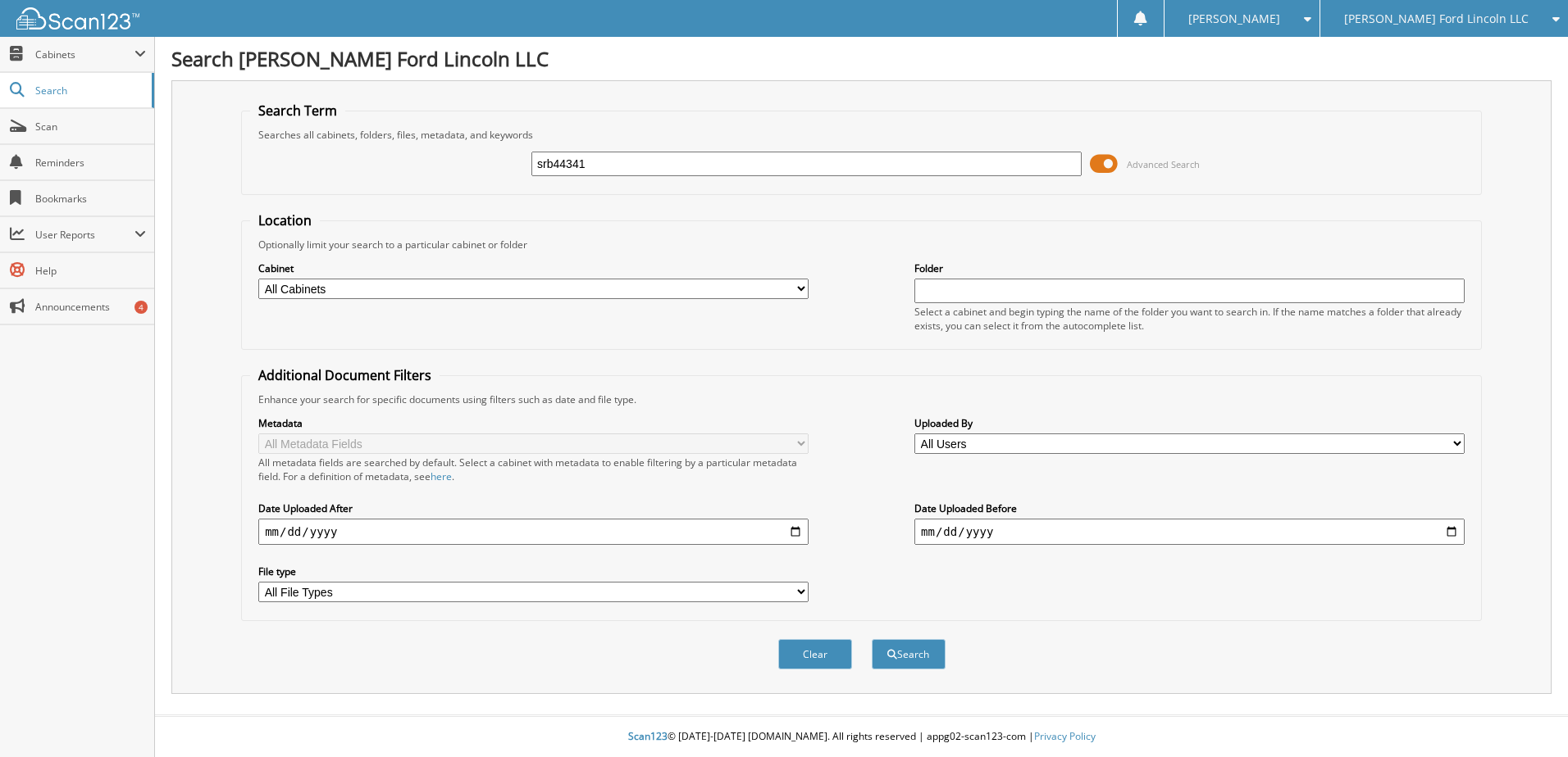
type input "srb44341"
click at [872, 639] on button "Search" at bounding box center [909, 654] width 74 height 30
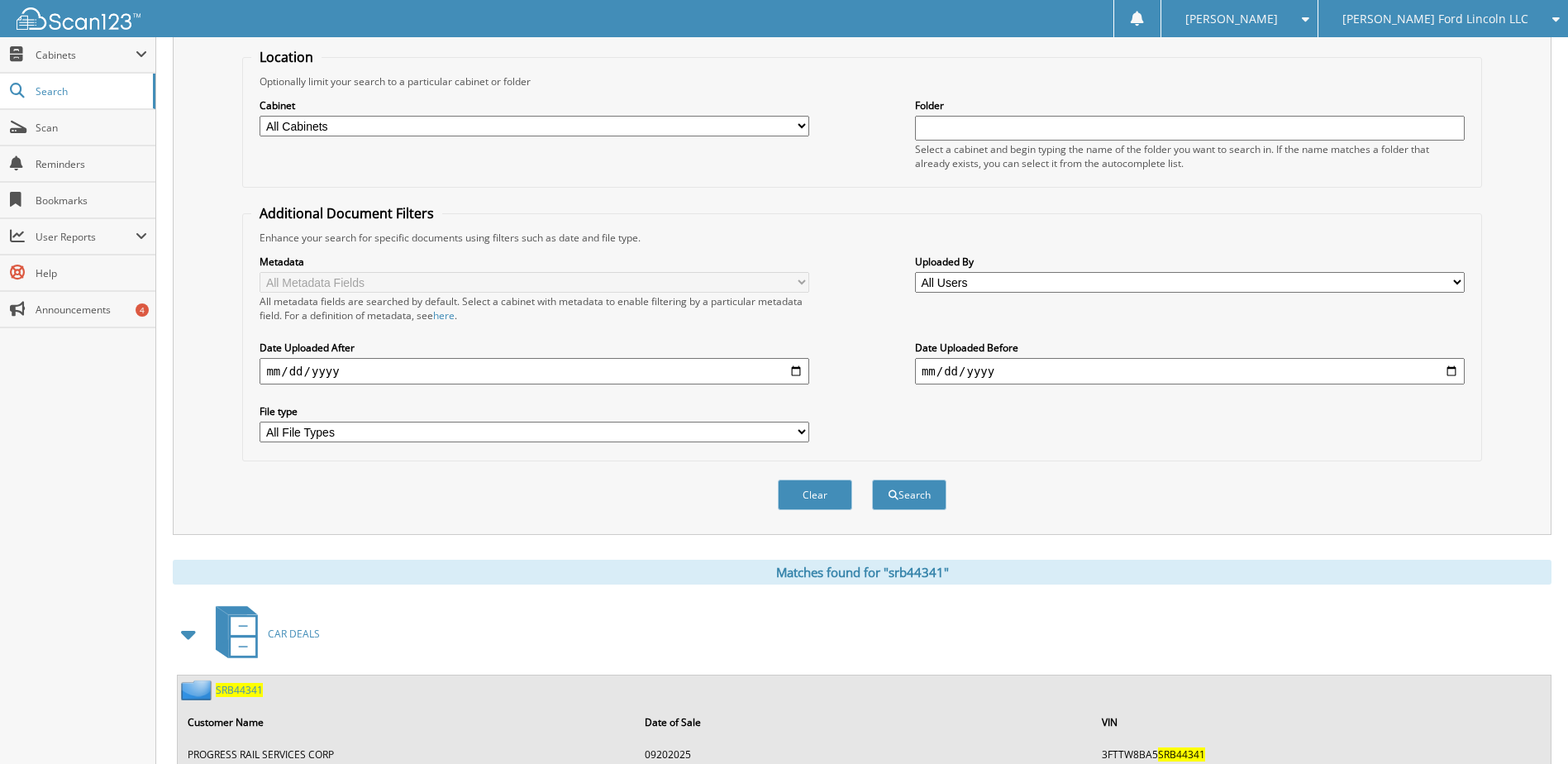
scroll to position [291, 0]
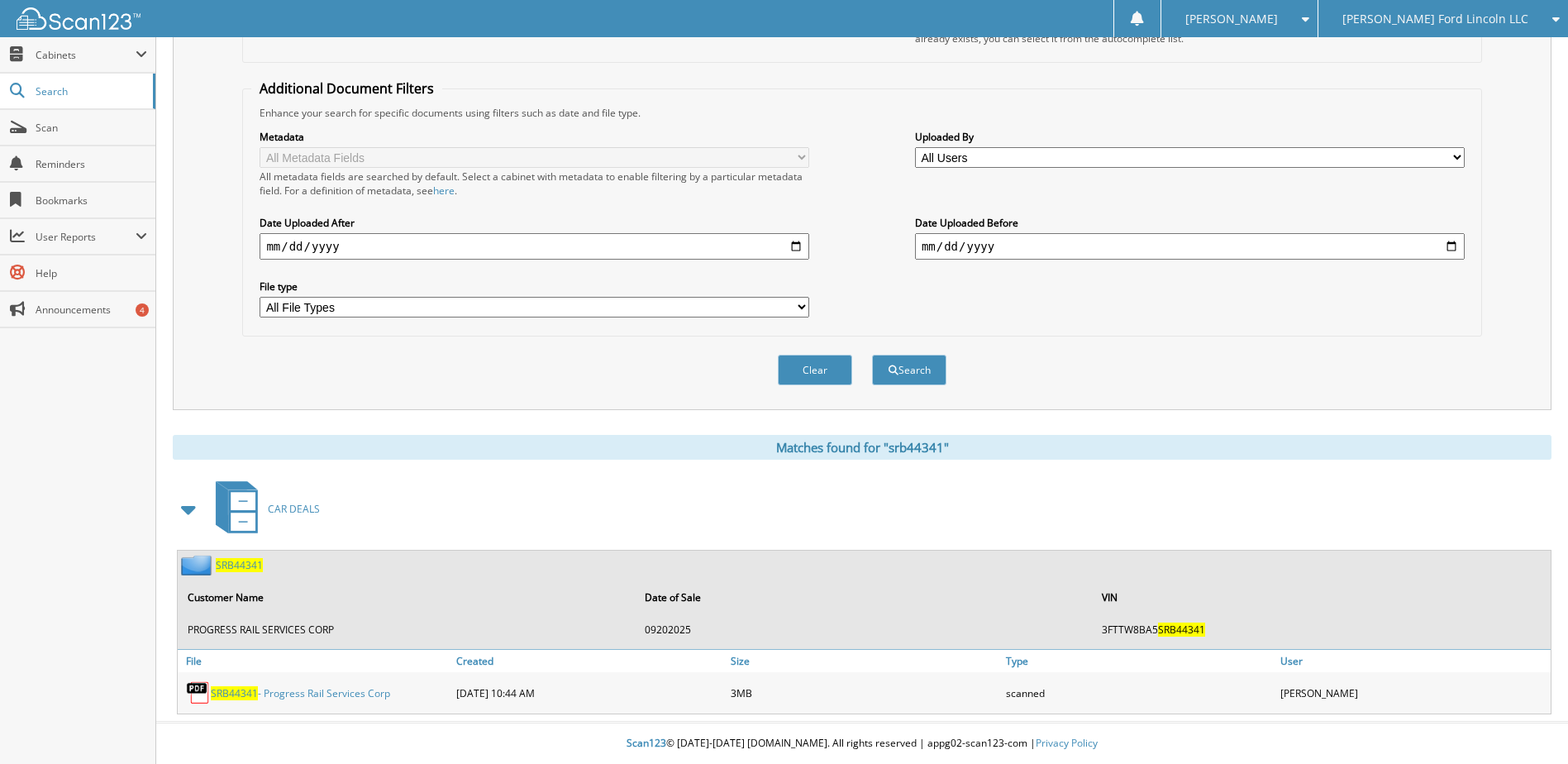
click at [233, 694] on span "SRB44341" at bounding box center [234, 694] width 48 height 14
click at [61, 130] on span "Scan" at bounding box center [92, 127] width 112 height 14
